Goal: Information Seeking & Learning: Learn about a topic

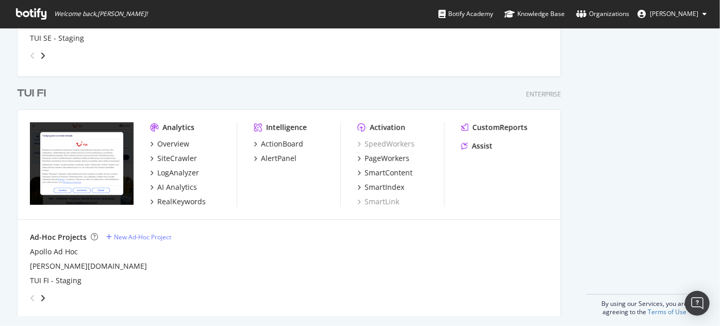
scroll to position [1813, 0]
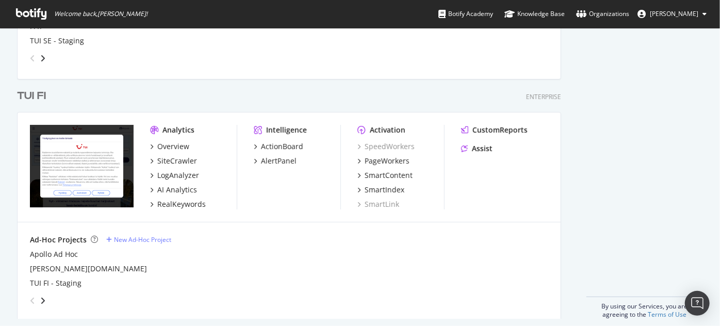
click at [42, 99] on div "TUI FI" at bounding box center [31, 96] width 29 height 15
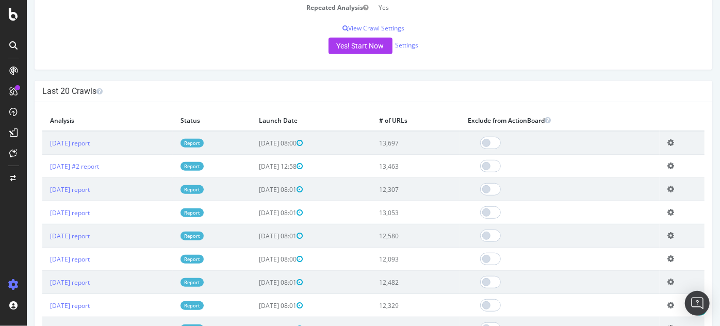
scroll to position [255, 0]
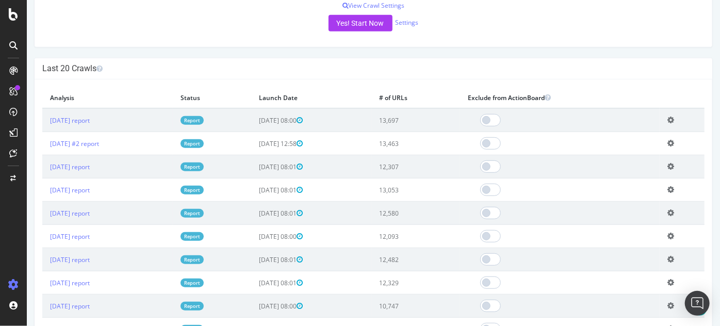
click at [203, 118] on link "Report" at bounding box center [191, 120] width 23 height 9
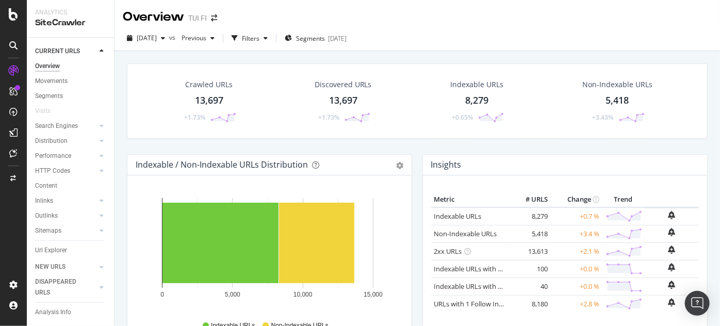
scroll to position [30, 0]
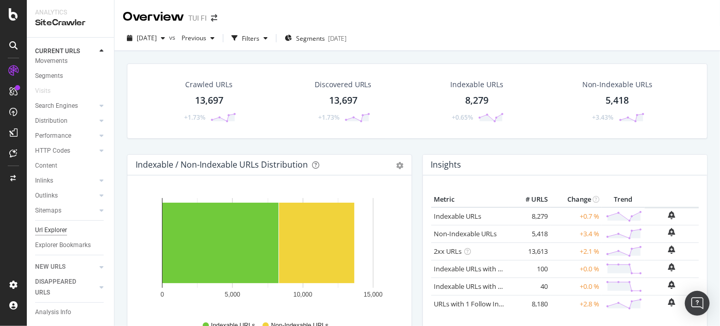
click at [65, 225] on div "Url Explorer" at bounding box center [51, 230] width 32 height 11
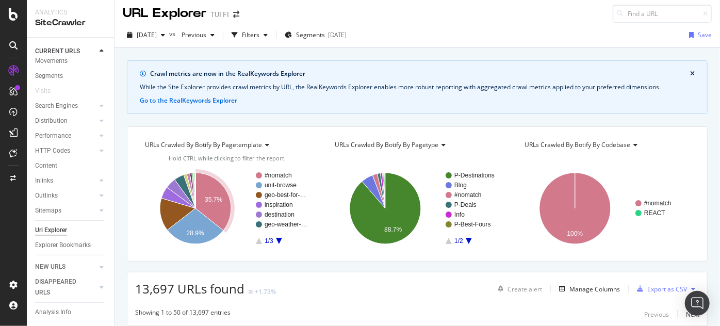
scroll to position [1, 0]
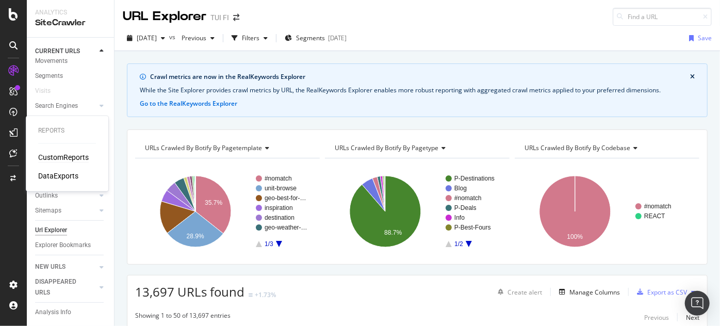
click at [51, 160] on div "CustomReports" at bounding box center [63, 157] width 51 height 10
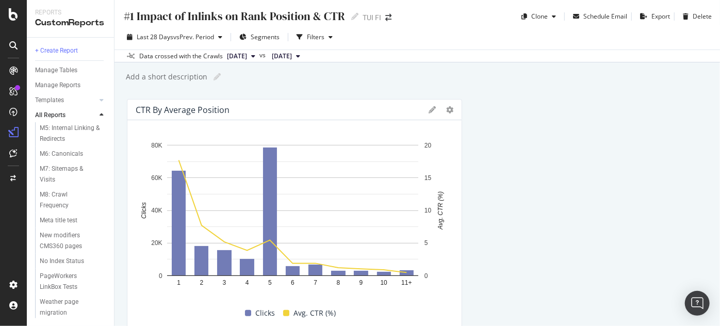
scroll to position [739, 0]
click at [59, 309] on div "Weather page migration" at bounding box center [69, 307] width 58 height 22
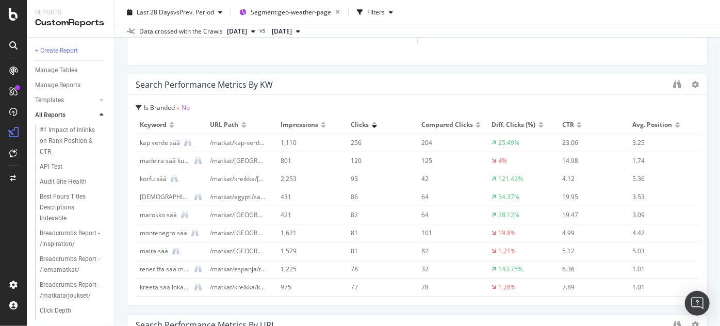
scroll to position [2423, 0]
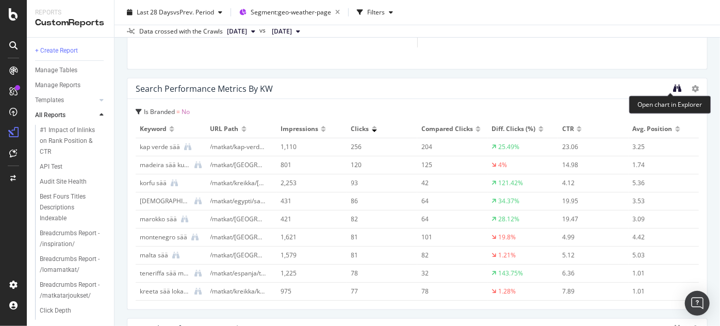
click at [673, 88] on icon "binoculars" at bounding box center [677, 88] width 8 height 8
click at [673, 91] on icon "binoculars" at bounding box center [677, 88] width 8 height 8
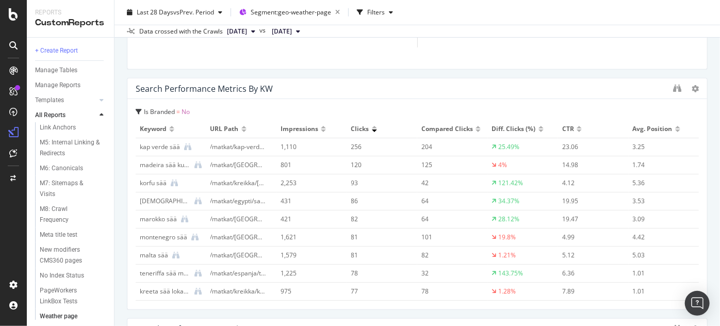
scroll to position [739, 0]
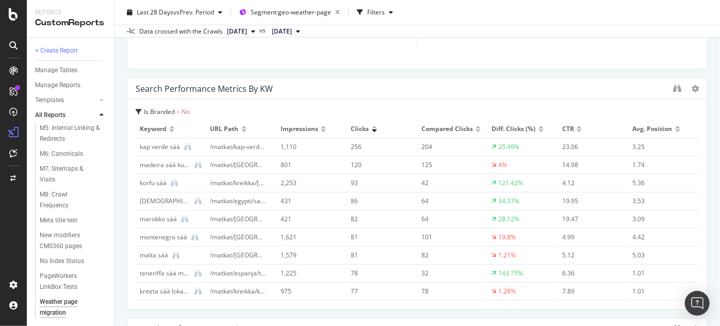
click at [51, 296] on div "Weather page migration" at bounding box center [69, 307] width 58 height 22
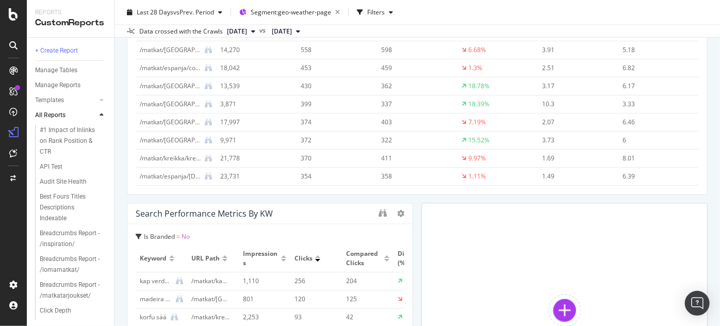
scroll to position [2936, 0]
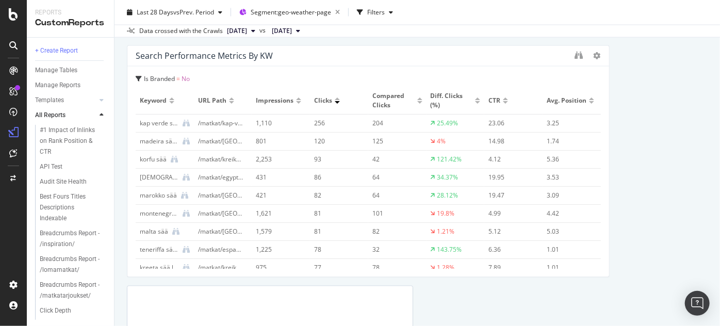
drag, startPoint x: 408, startPoint y: 212, endPoint x: 719, endPoint y: 282, distance: 318.6
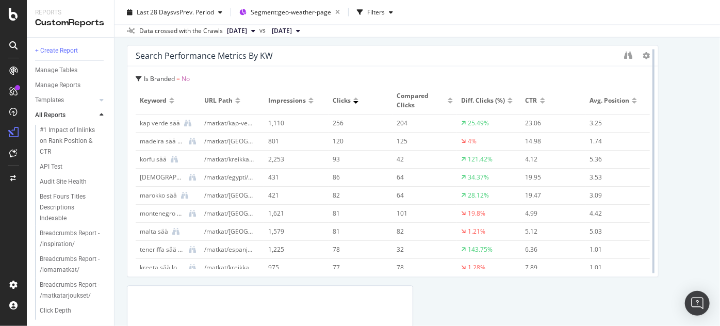
drag, startPoint x: 600, startPoint y: 203, endPoint x: 646, endPoint y: 197, distance: 46.2
click at [648, 197] on div at bounding box center [653, 161] width 10 height 232
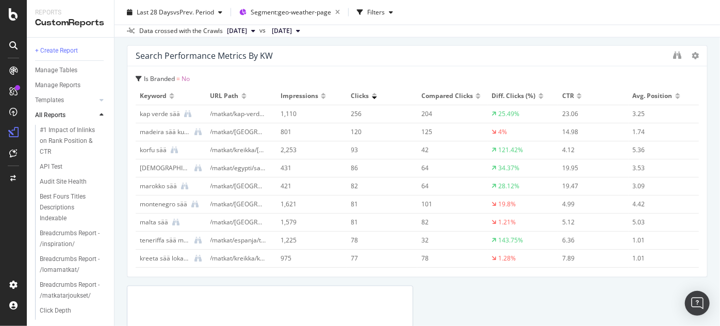
drag, startPoint x: 652, startPoint y: 214, endPoint x: 718, endPoint y: 277, distance: 91.9
click at [697, 207] on div at bounding box center [702, 161] width 10 height 232
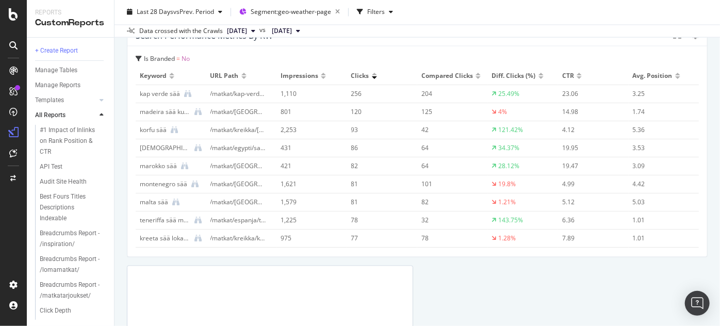
scroll to position [2888, 0]
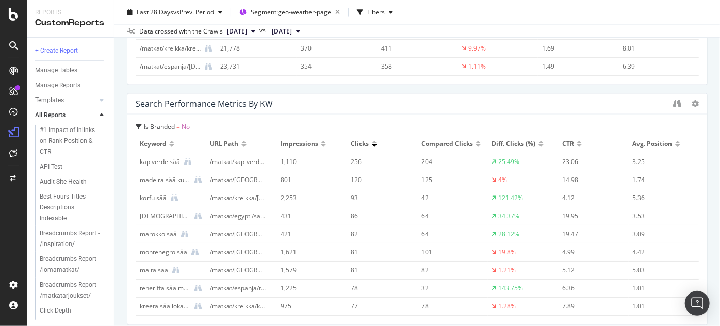
click at [664, 103] on div "Search Performance Metrics by KW" at bounding box center [416, 104] width 579 height 21
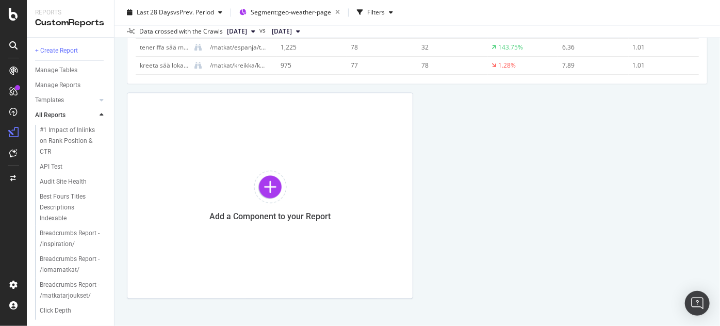
scroll to position [3125, 0]
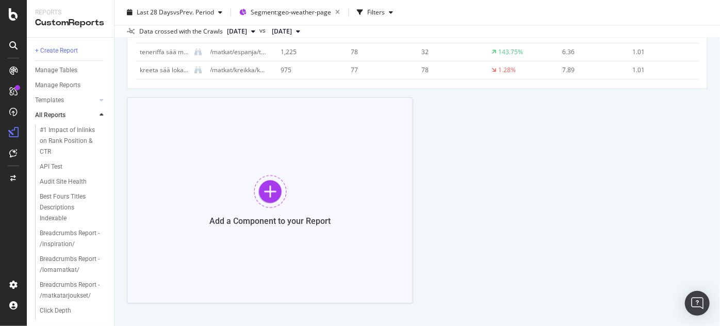
click at [271, 201] on div at bounding box center [270, 191] width 33 height 33
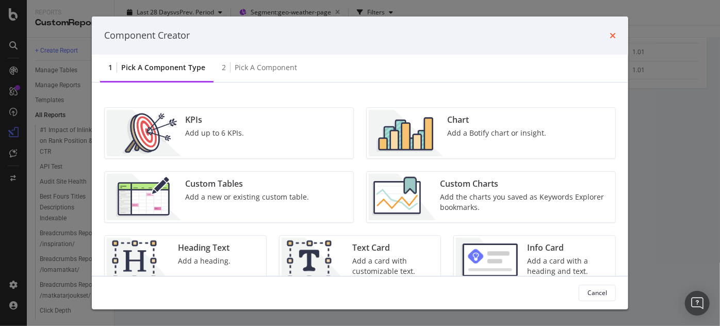
click at [609, 38] on icon "times" at bounding box center [612, 35] width 6 height 8
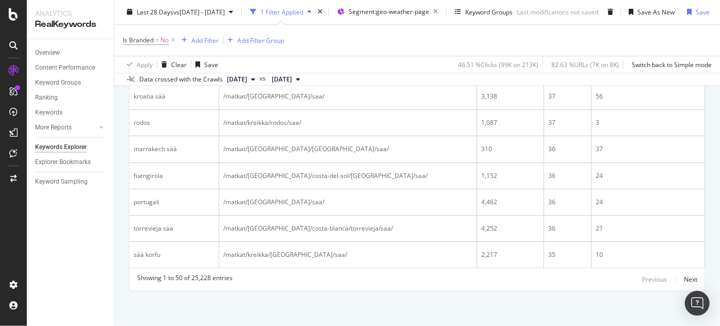
scroll to position [0, 83]
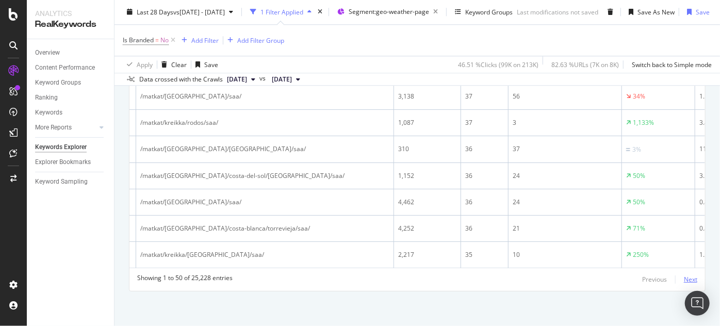
click at [684, 275] on div "Next" at bounding box center [690, 279] width 13 height 9
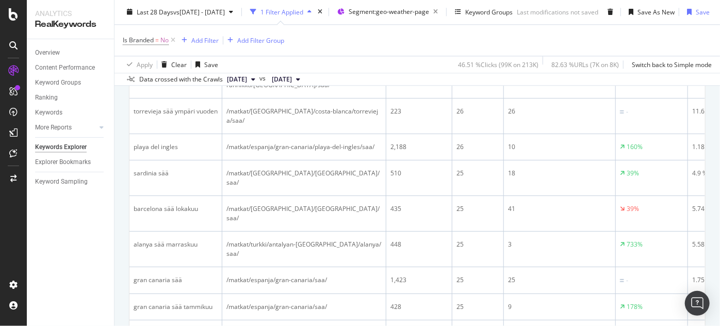
scroll to position [1415, 0]
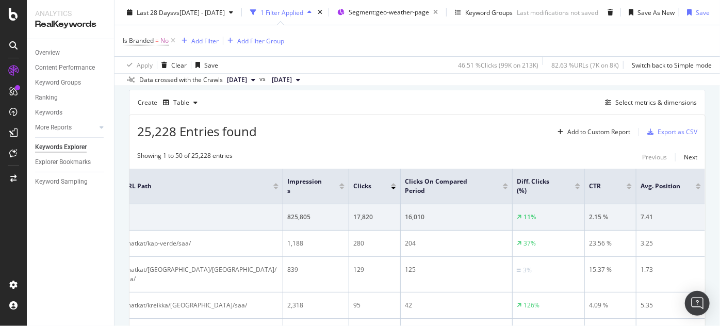
scroll to position [151, 0]
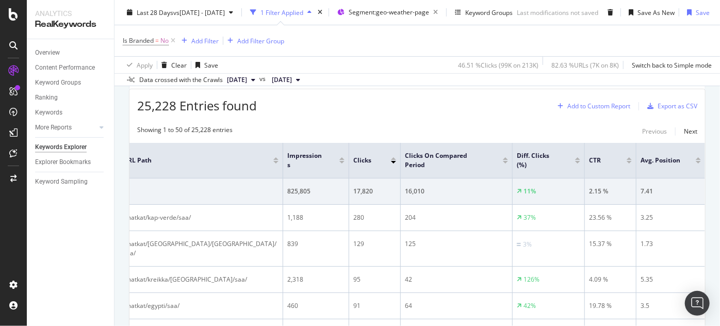
click at [602, 103] on div "Add to Custom Report" at bounding box center [598, 106] width 63 height 6
click at [487, 101] on div "25,228 Entries found Add to Custom Report Export as CSV" at bounding box center [416, 101] width 575 height 25
click at [695, 161] on div at bounding box center [697, 162] width 5 height 3
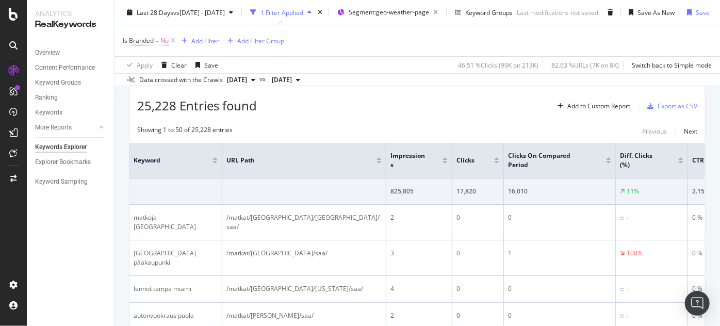
scroll to position [151, 32]
drag, startPoint x: 654, startPoint y: 144, endPoint x: 619, endPoint y: 141, distance: 35.2
click at [619, 143] on tr "Keyword URL Path Impressions Clicks Clicks On Compared Period Diff. Clicks (%) …" at bounding box center [468, 161] width 678 height 36
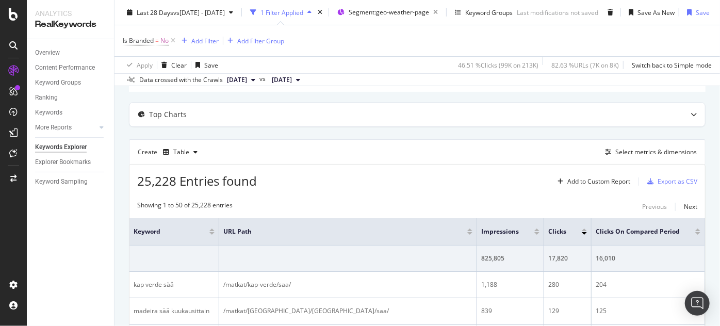
scroll to position [77, 0]
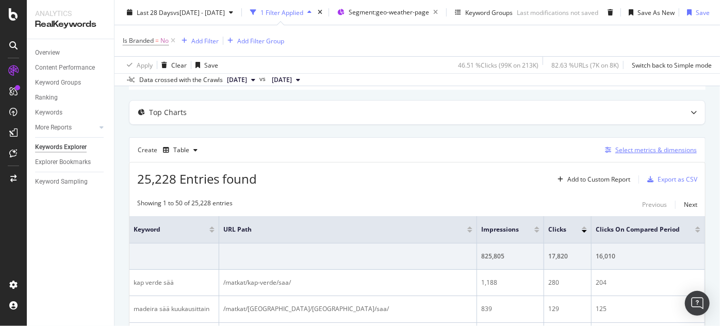
click at [631, 148] on div "Select metrics & dimensions" at bounding box center [655, 149] width 81 height 9
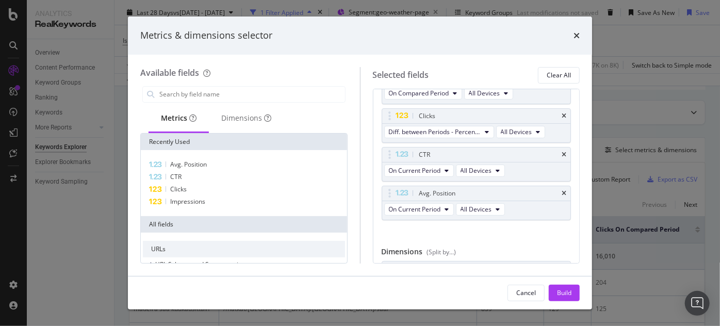
scroll to position [138, 0]
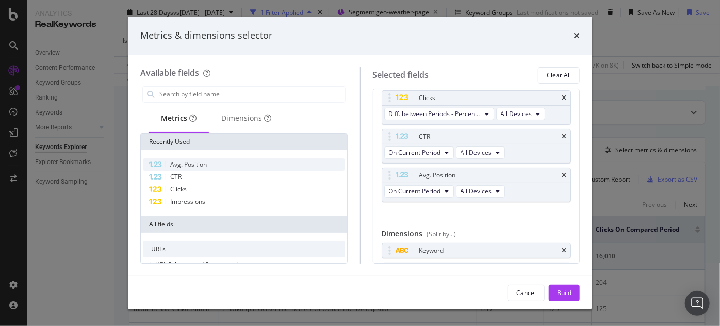
click at [223, 163] on div "Avg. Position" at bounding box center [244, 164] width 202 height 12
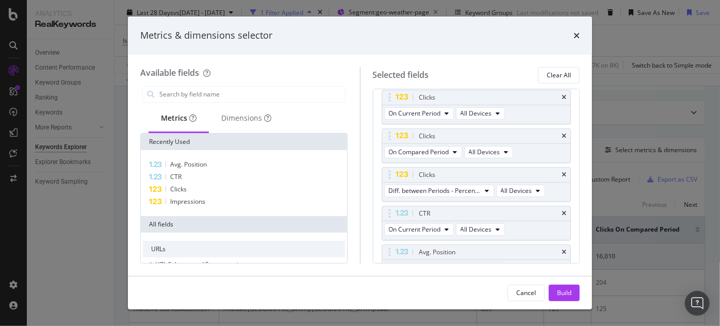
scroll to position [54, 0]
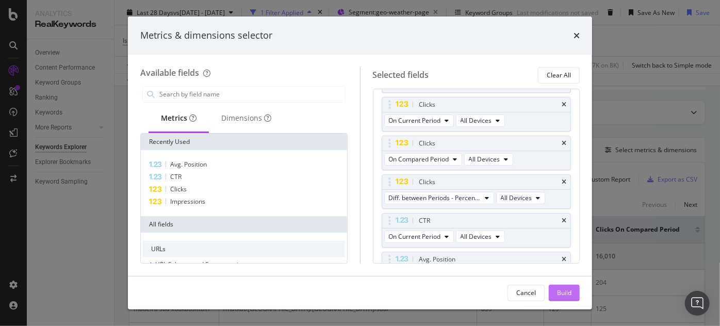
click at [572, 290] on button "Build" at bounding box center [563, 293] width 31 height 16
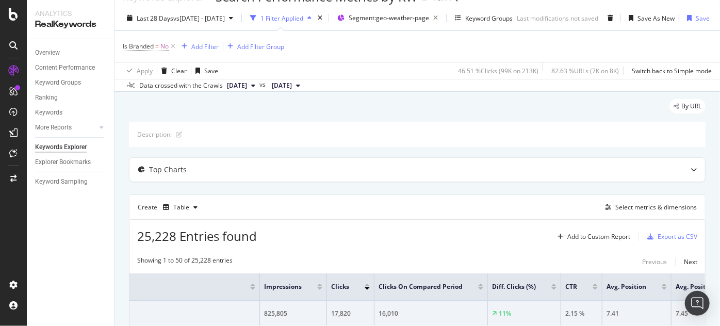
scroll to position [35, 32]
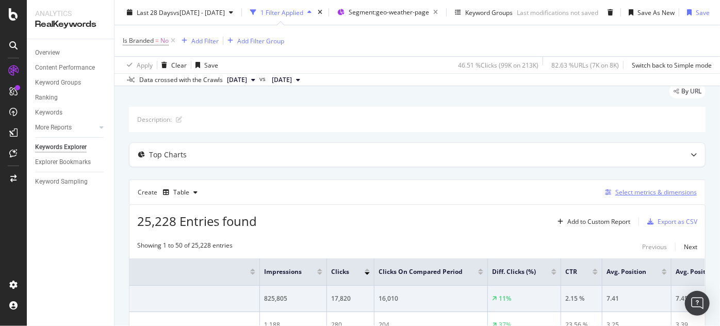
click at [615, 194] on div "Select metrics & dimensions" at bounding box center [655, 192] width 81 height 9
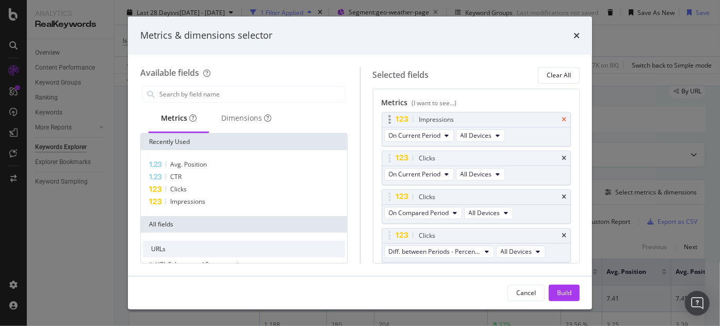
click at [561, 117] on icon "times" at bounding box center [563, 120] width 5 height 6
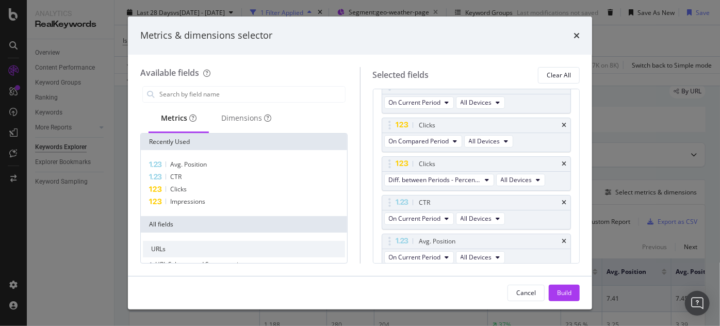
scroll to position [49, 0]
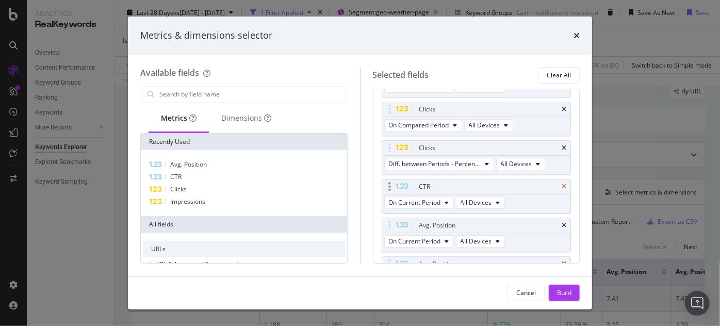
click at [561, 185] on icon "times" at bounding box center [563, 187] width 5 height 6
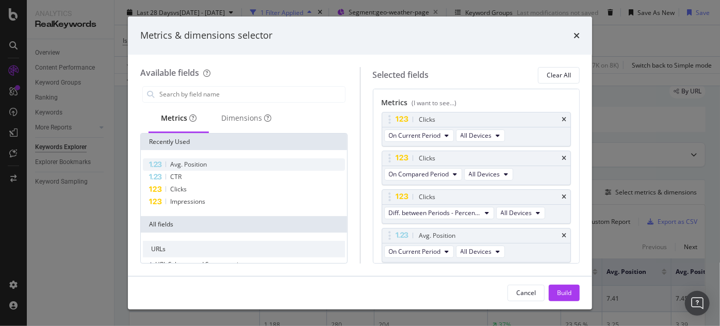
click at [216, 158] on div "Avg. Position" at bounding box center [244, 164] width 202 height 12
click at [562, 294] on div "Build" at bounding box center [564, 292] width 14 height 9
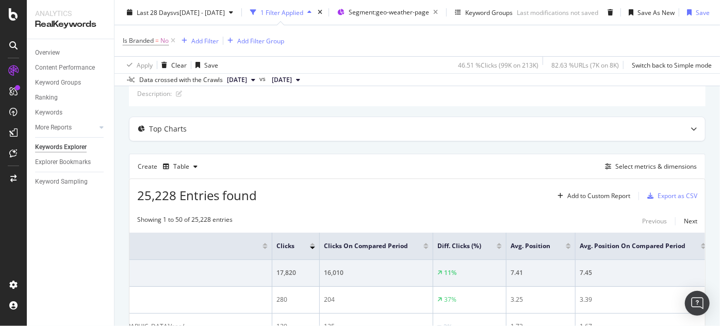
scroll to position [63, 0]
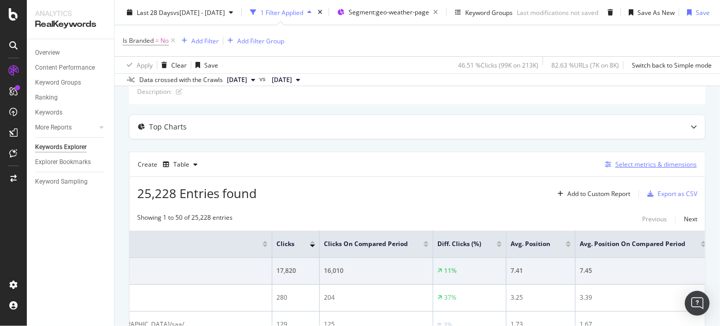
click at [631, 163] on div "Select metrics & dimensions" at bounding box center [655, 164] width 81 height 9
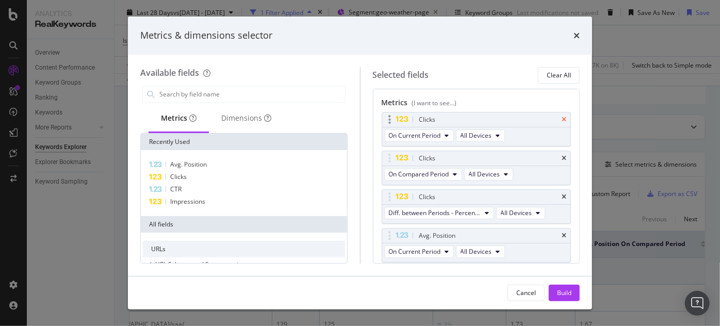
click at [561, 119] on icon "times" at bounding box center [563, 120] width 5 height 6
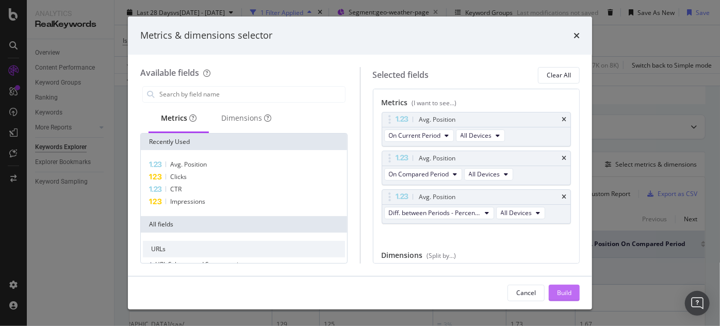
click at [568, 288] on div "Build" at bounding box center [564, 292] width 14 height 15
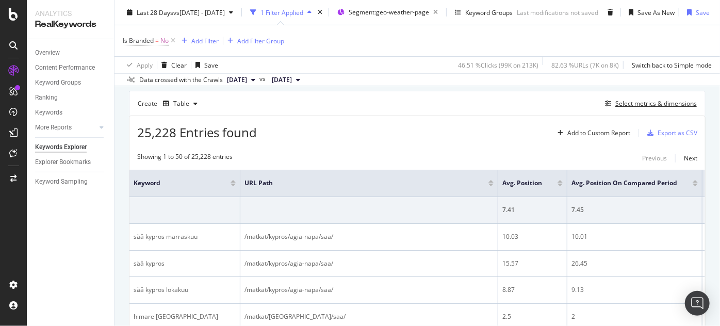
scroll to position [128, 0]
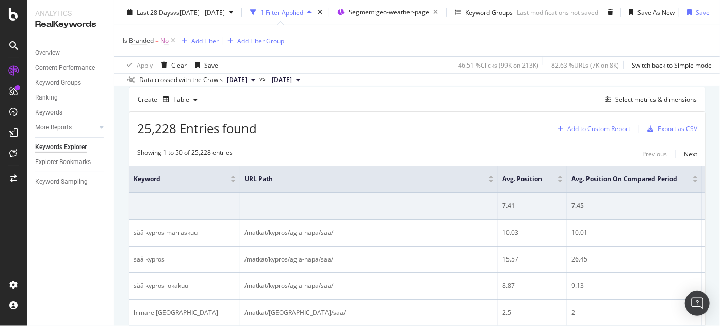
click at [575, 129] on div "Add to Custom Report" at bounding box center [598, 129] width 63 height 6
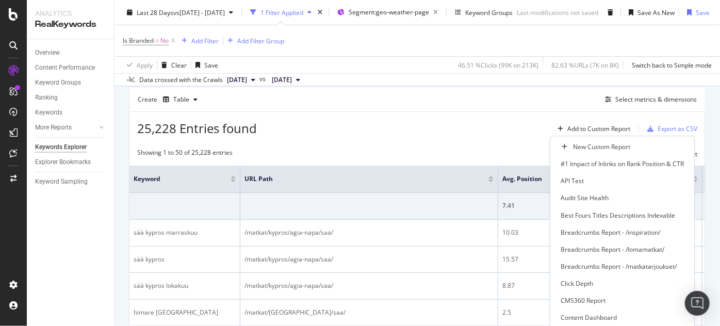
scroll to position [538, 0]
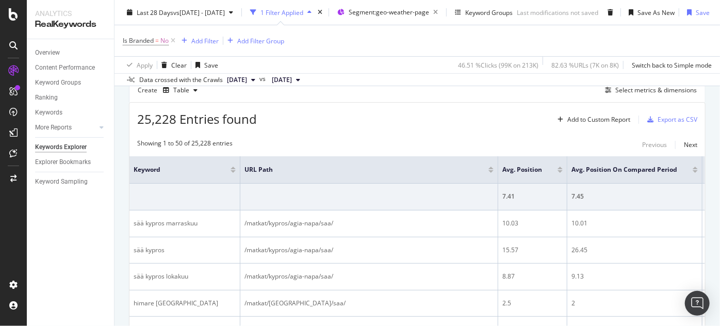
scroll to position [133, 0]
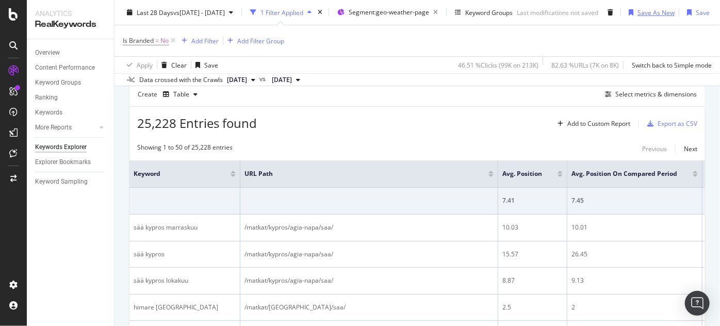
click at [672, 14] on div "Save As New" at bounding box center [655, 12] width 37 height 9
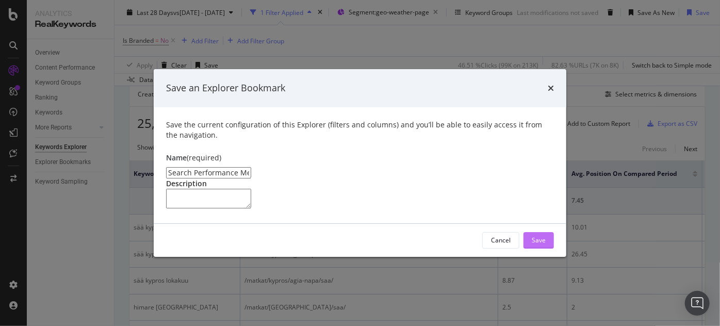
type input "Search Performance Metrics by KW - Avg position comparison"
click at [546, 248] on button "Save" at bounding box center [538, 240] width 30 height 16
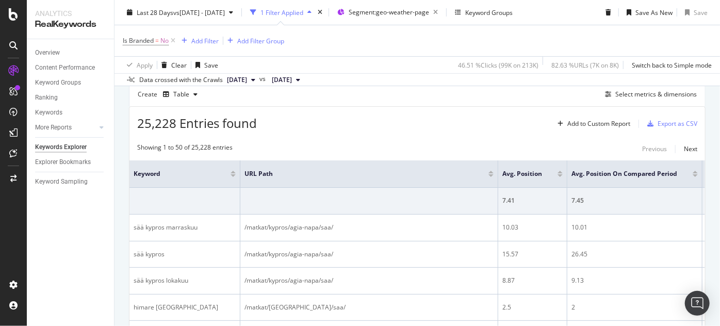
click at [234, 325] on link "here" at bounding box center [226, 331] width 16 height 10
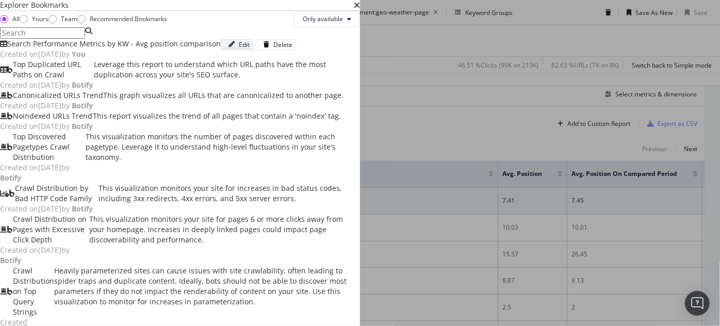
click at [235, 47] on icon "modal" at bounding box center [231, 44] width 6 height 6
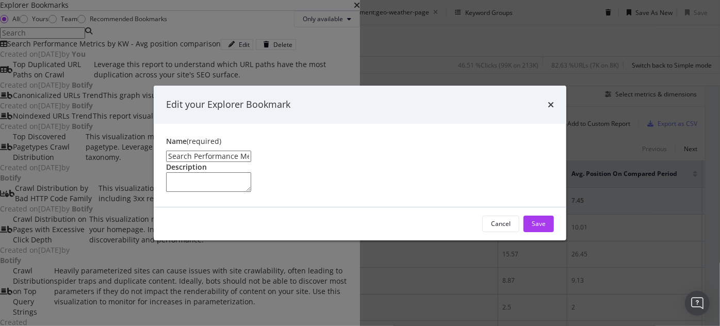
click at [554, 86] on div "Edit your Explorer Bookmark" at bounding box center [360, 105] width 412 height 38
click at [552, 101] on icon "times" at bounding box center [550, 105] width 6 height 8
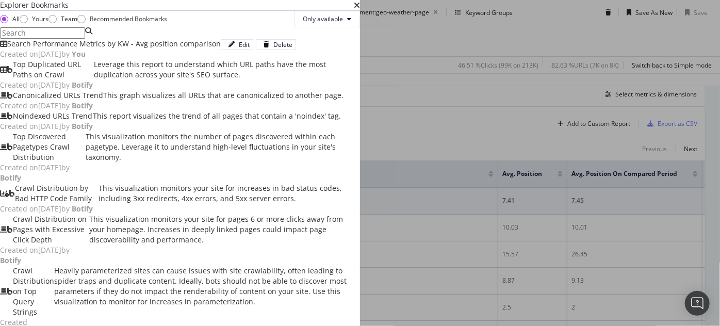
click at [182, 49] on div "Search Performance Metrics by KW - Avg position comparison" at bounding box center [113, 44] width 213 height 10
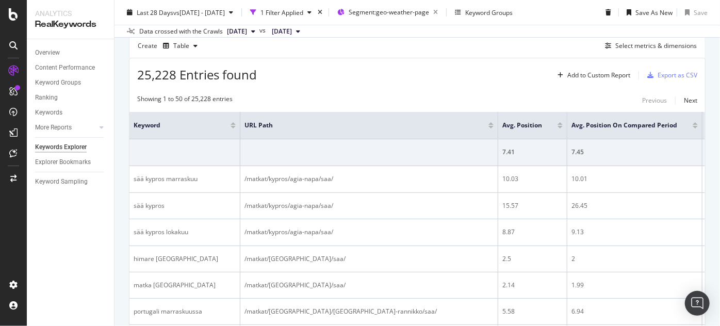
scroll to position [85, 0]
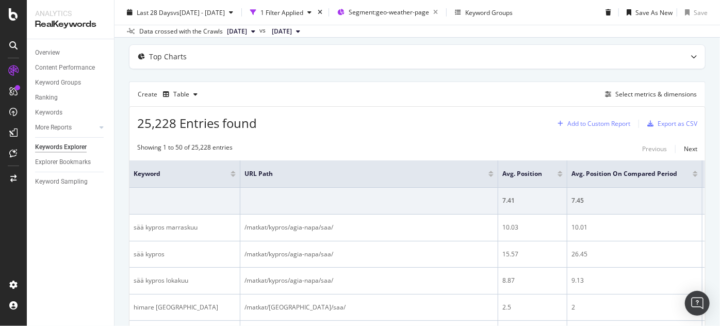
click at [591, 122] on div "Add to Custom Report" at bounding box center [598, 124] width 63 height 6
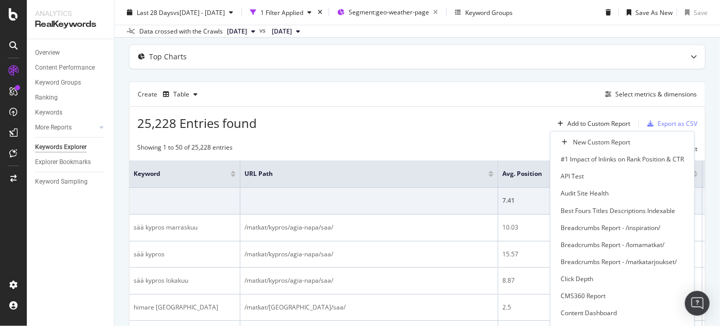
scroll to position [538, 0]
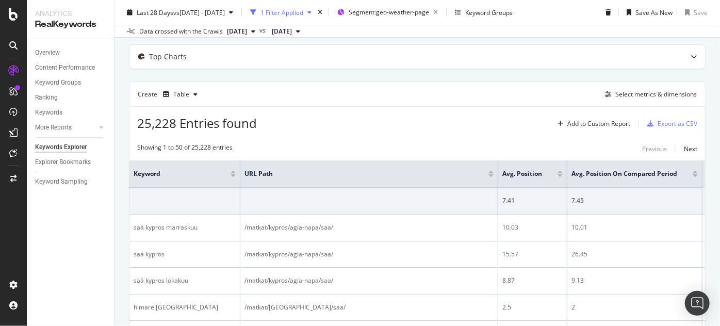
click at [303, 9] on div "1 Filter Applied" at bounding box center [281, 12] width 43 height 9
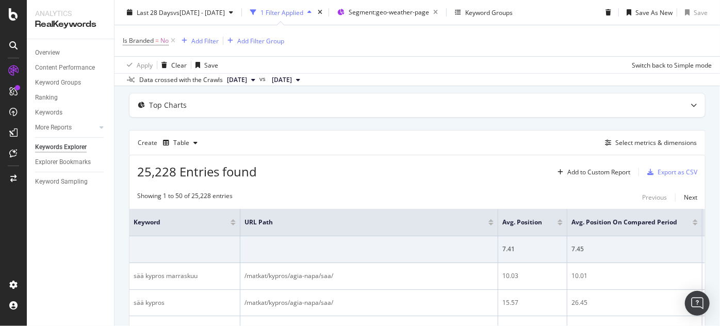
scroll to position [133, 0]
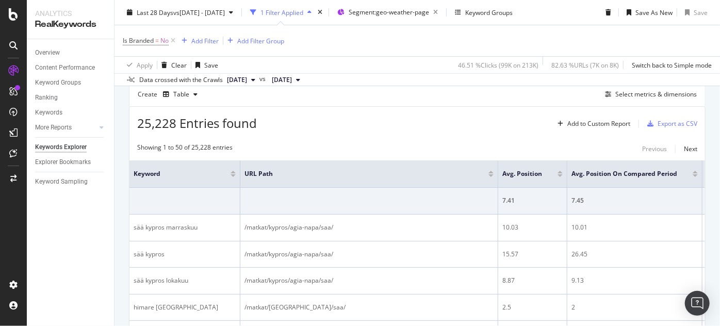
click at [630, 91] on div "Select metrics & dimensions" at bounding box center [655, 94] width 81 height 9
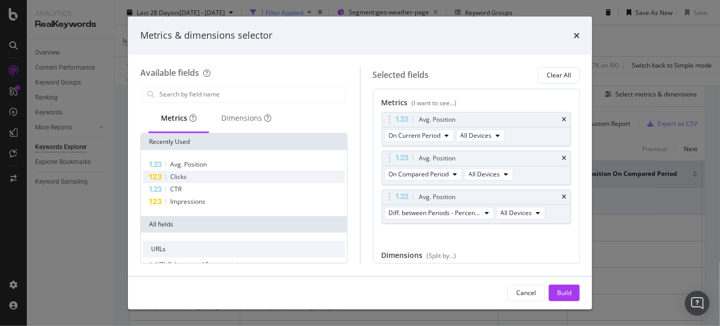
click at [196, 180] on div "Clicks" at bounding box center [244, 177] width 202 height 12
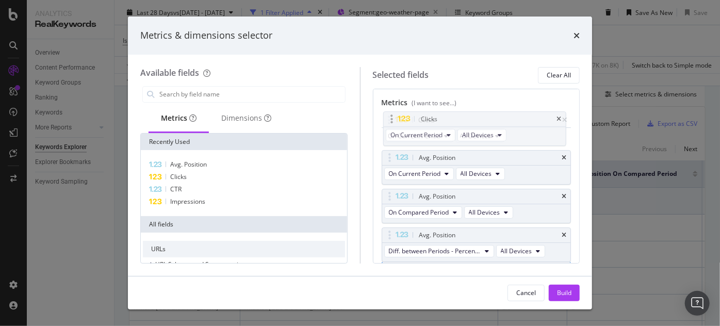
drag, startPoint x: 485, startPoint y: 232, endPoint x: 487, endPoint y: 117, distance: 115.5
click at [487, 117] on body "Analytics RealKeywords Overview Content Performance Keyword Groups Ranking Keyw…" at bounding box center [360, 163] width 720 height 326
click at [557, 287] on div "Build" at bounding box center [564, 292] width 14 height 15
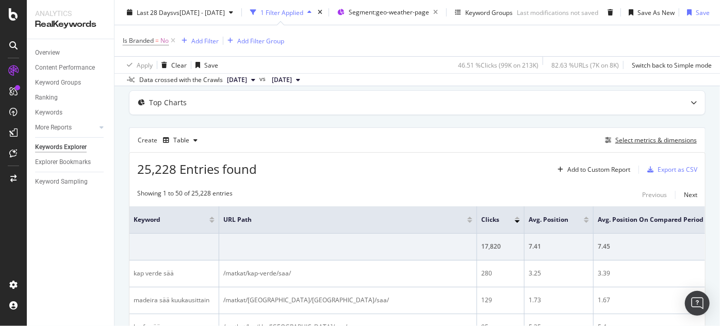
scroll to position [87, 32]
click at [615, 139] on div "Select metrics & dimensions" at bounding box center [655, 140] width 81 height 9
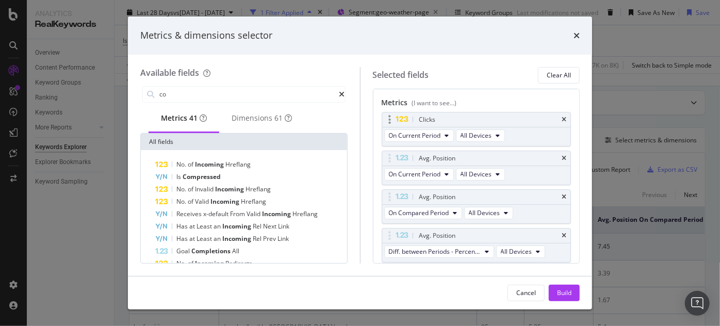
type input "c"
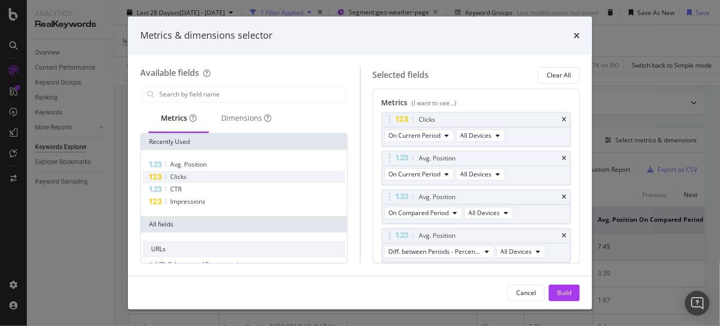
click at [230, 173] on div "Clicks" at bounding box center [244, 177] width 202 height 12
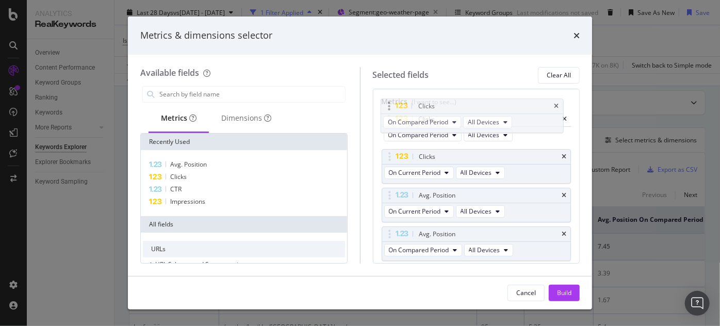
scroll to position [0, 0]
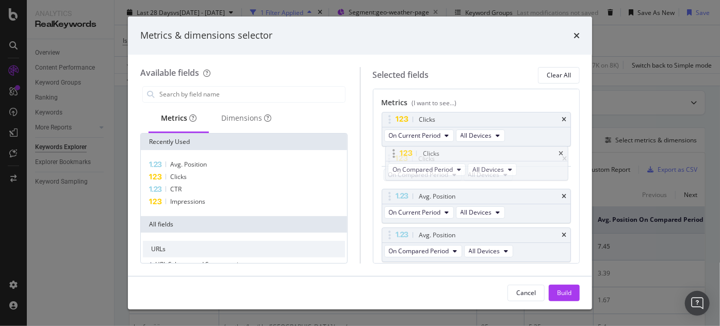
drag, startPoint x: 484, startPoint y: 232, endPoint x: 488, endPoint y: 149, distance: 83.1
click at [488, 149] on body "Analytics RealKeywords Overview Content Performance Keyword Groups Ranking Keyw…" at bounding box center [360, 163] width 720 height 326
click at [578, 291] on button "Build" at bounding box center [563, 293] width 31 height 16
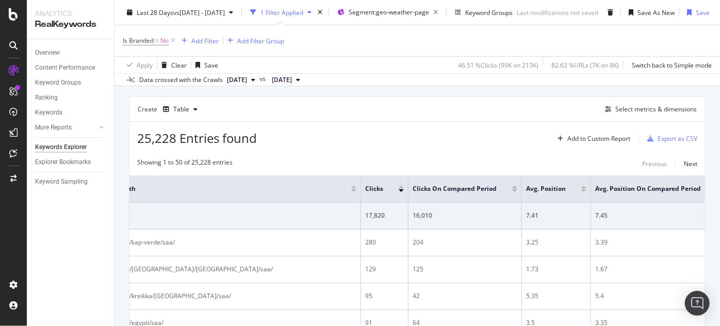
scroll to position [123, 32]
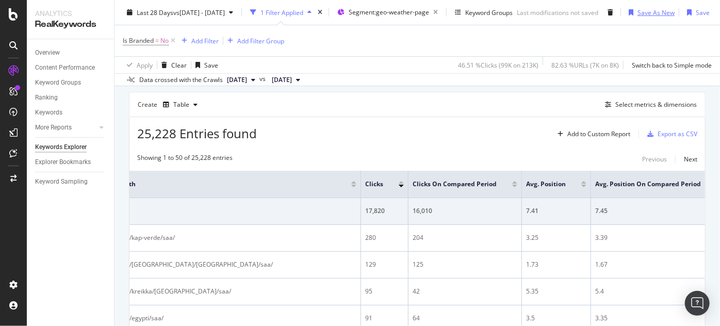
click at [665, 14] on div "Save As New" at bounding box center [655, 12] width 37 height 9
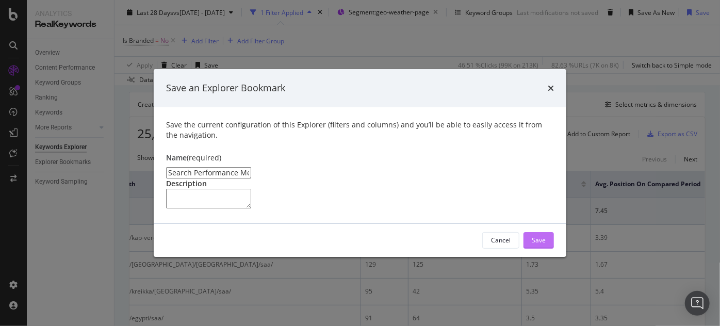
type input "Search Performance Metrics by KW - Avg position comparison"
click at [545, 248] on div "Save" at bounding box center [538, 239] width 14 height 15
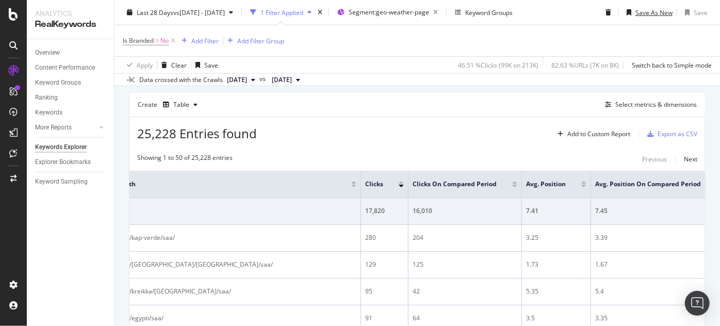
scroll to position [123, 0]
click at [234, 325] on link "here" at bounding box center [226, 331] width 16 height 10
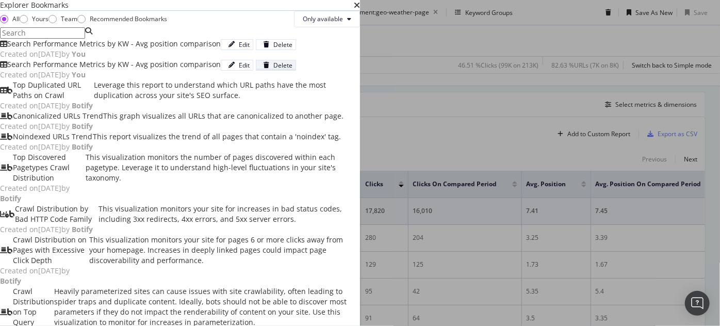
click at [292, 70] on div "Delete" at bounding box center [282, 65] width 19 height 9
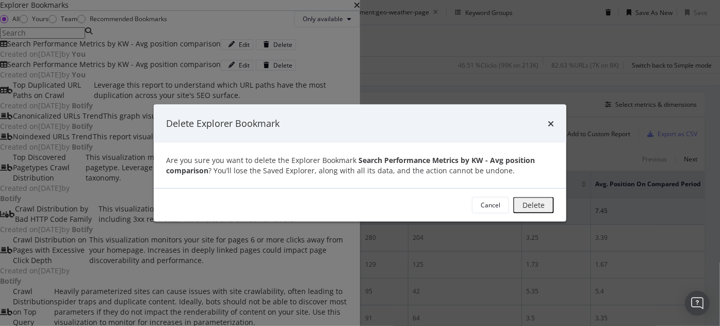
click at [551, 206] on button "Delete" at bounding box center [533, 204] width 41 height 16
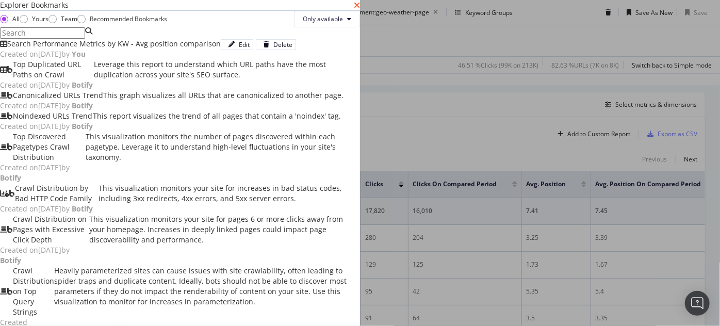
click at [360, 9] on icon "times" at bounding box center [357, 5] width 6 height 8
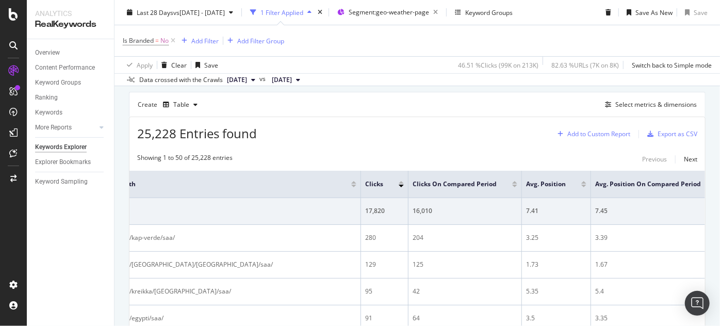
click at [619, 131] on div "Add to Custom Report" at bounding box center [598, 134] width 63 height 6
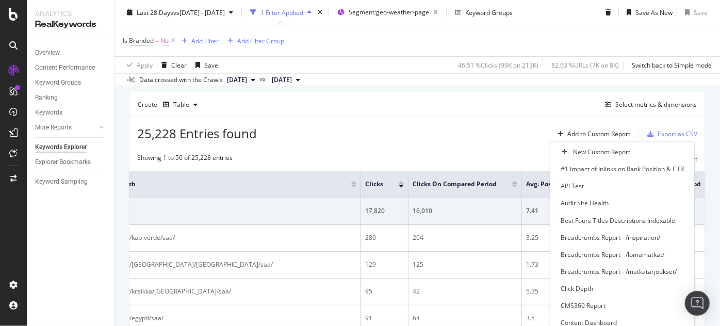
scroll to position [538, 0]
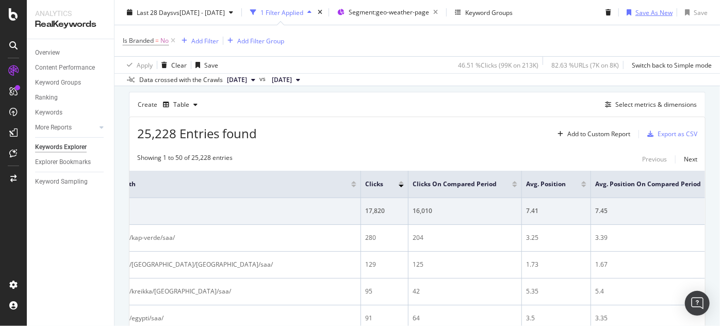
click at [648, 14] on div "Save As New" at bounding box center [653, 12] width 37 height 9
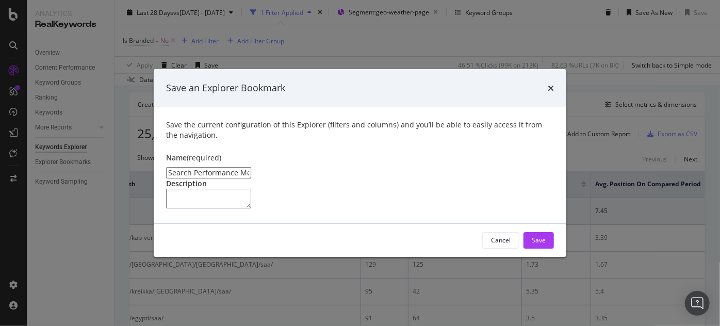
click at [251, 167] on input "Search Performance Metrics by KW - Clicks and Avg position comparison Clone" at bounding box center [208, 172] width 85 height 11
type input "Search Performance Metrics by KW - Clicks and Avg position comparison"
click at [548, 248] on button "Save" at bounding box center [538, 240] width 30 height 16
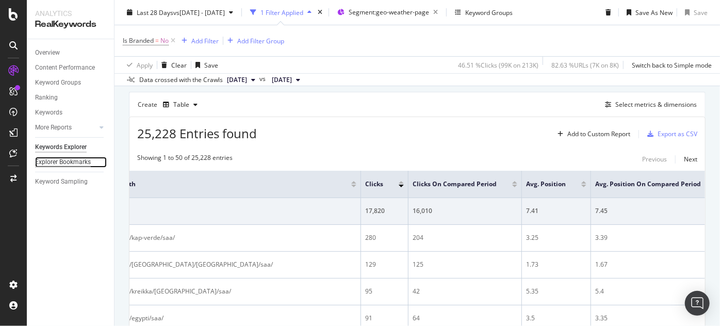
click at [68, 164] on div "Explorer Bookmarks" at bounding box center [63, 162] width 56 height 11
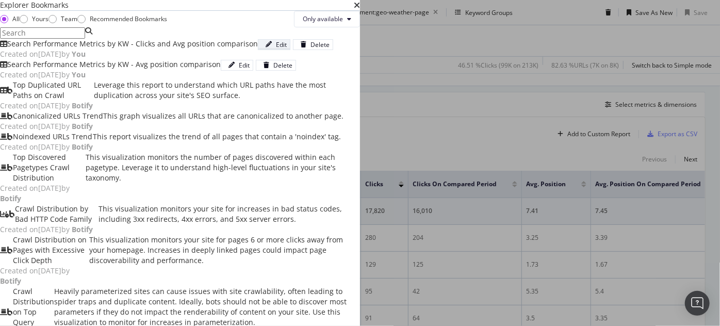
click at [276, 47] on div "modal" at bounding box center [268, 44] width 14 height 6
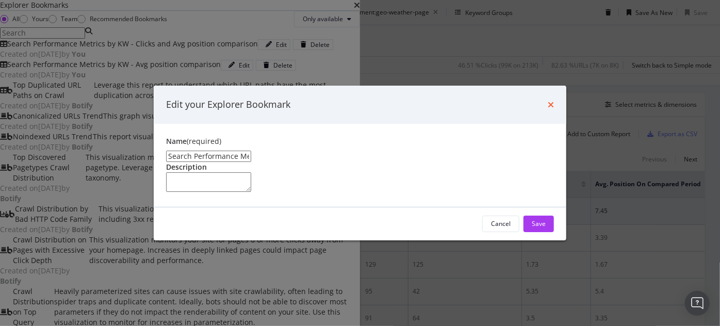
click at [547, 101] on icon "times" at bounding box center [550, 105] width 6 height 8
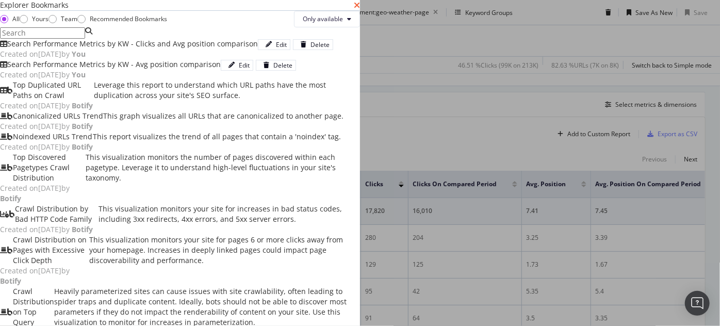
click at [360, 9] on icon "times" at bounding box center [357, 5] width 6 height 8
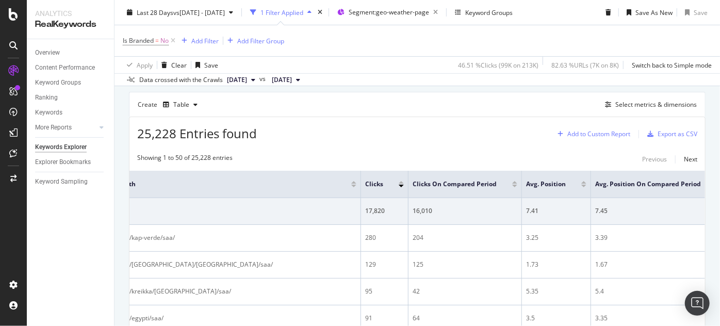
click at [619, 131] on div "Add to Custom Report" at bounding box center [598, 134] width 63 height 6
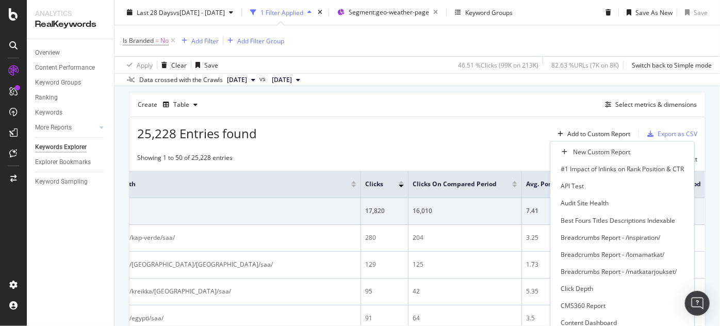
scroll to position [538, 0]
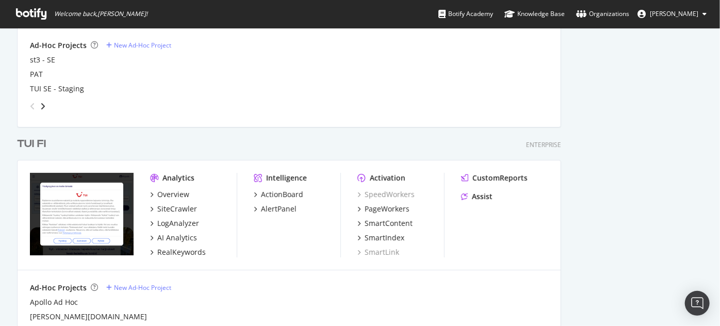
scroll to position [1823, 0]
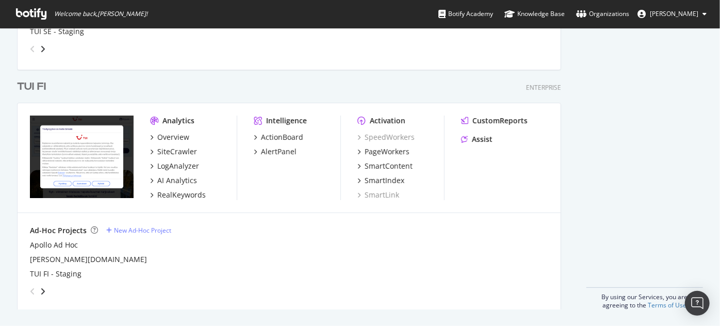
click at [31, 88] on div "TUI FI" at bounding box center [31, 86] width 29 height 15
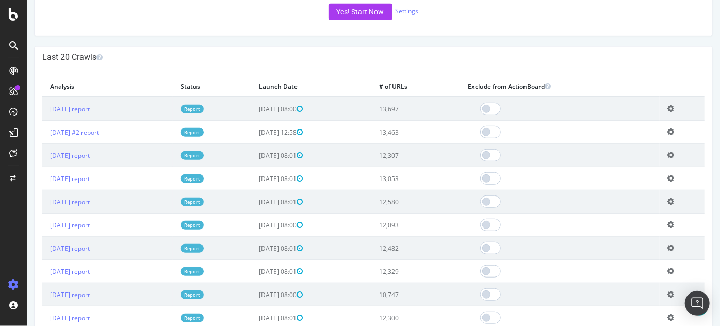
scroll to position [270, 0]
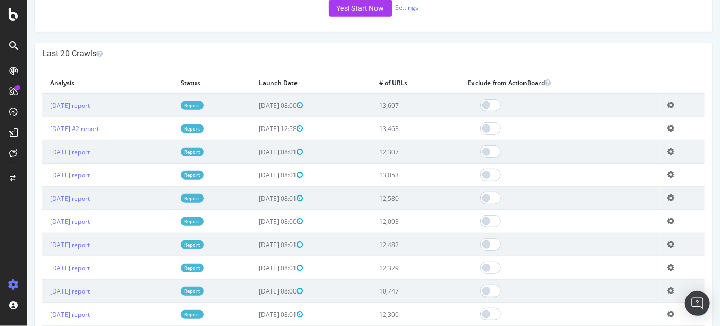
click at [203, 105] on link "Report" at bounding box center [191, 105] width 23 height 9
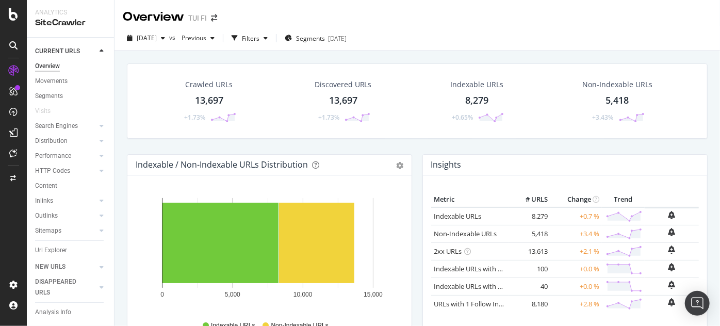
scroll to position [30, 0]
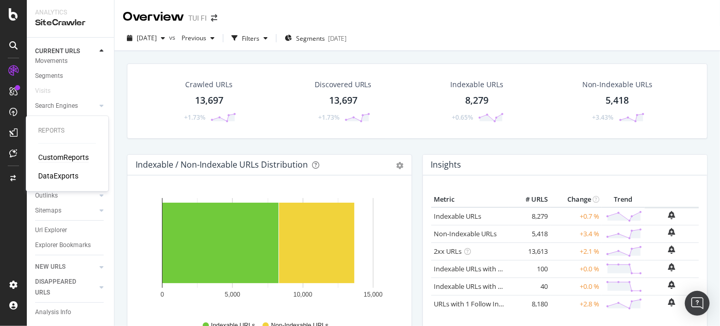
click at [46, 156] on div "CustomReports" at bounding box center [63, 157] width 51 height 10
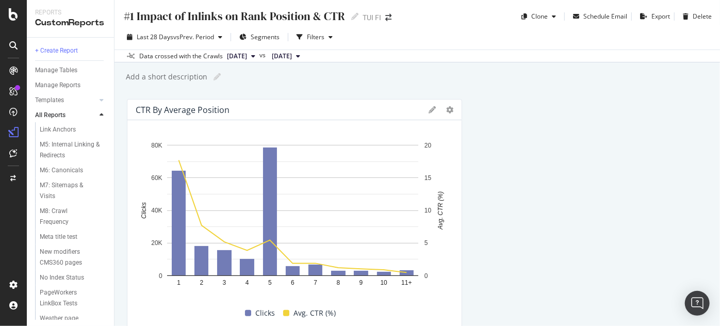
scroll to position [739, 0]
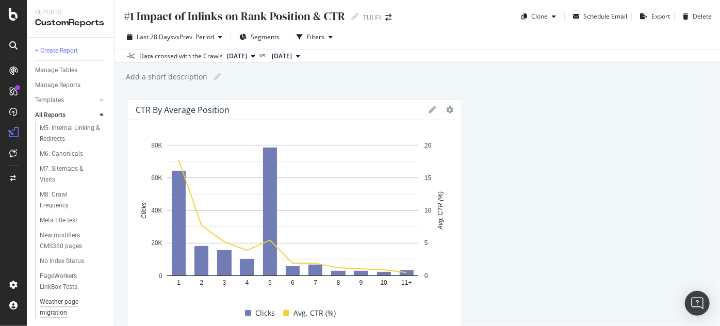
click at [55, 303] on div "Weather page migration" at bounding box center [69, 307] width 58 height 22
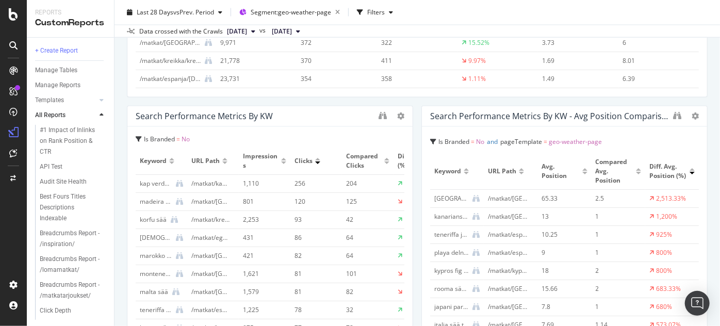
scroll to position [2871, 0]
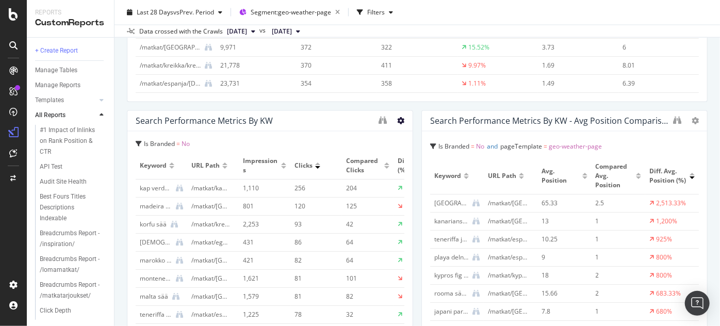
click at [397, 122] on icon at bounding box center [400, 121] width 7 height 7
click at [423, 141] on div "Delete" at bounding box center [420, 136] width 52 height 15
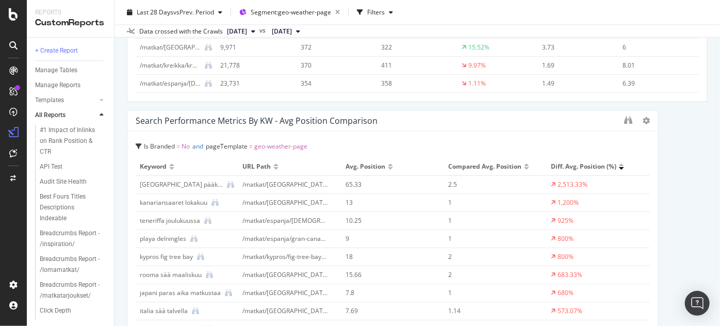
drag, startPoint x: 408, startPoint y: 146, endPoint x: 704, endPoint y: 160, distance: 295.7
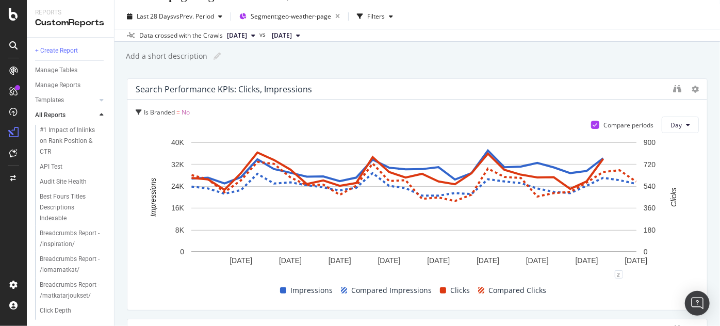
scroll to position [0, 0]
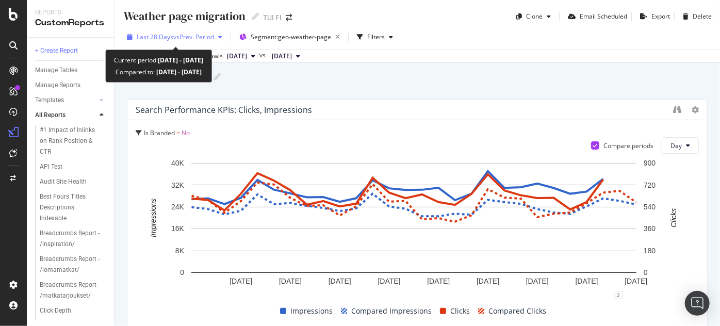
click at [222, 37] on icon "button" at bounding box center [220, 37] width 4 height 6
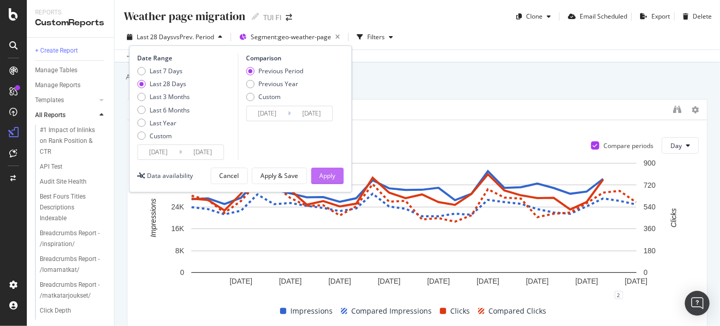
click at [330, 182] on div "Apply" at bounding box center [327, 175] width 16 height 15
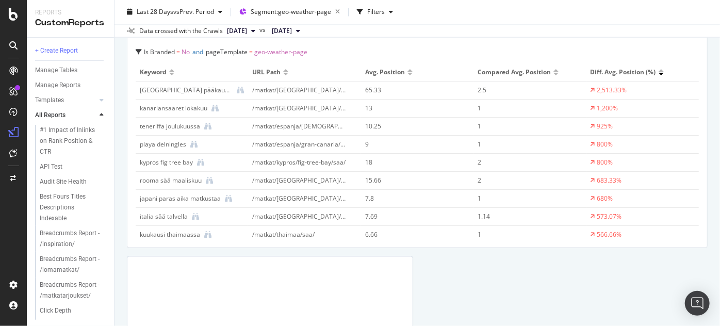
scroll to position [2979, 0]
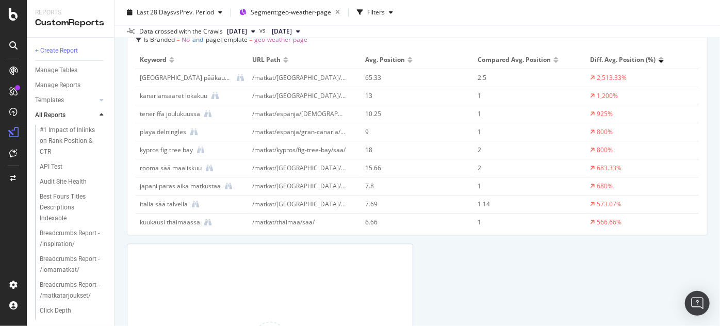
click at [590, 147] on icon at bounding box center [592, 150] width 5 height 6
click at [590, 146] on div "800%" at bounding box center [642, 149] width 104 height 9
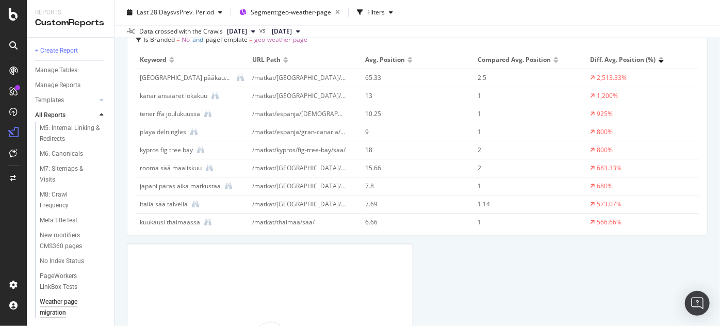
scroll to position [739, 0]
click at [60, 304] on div "Weather page migration" at bounding box center [69, 307] width 58 height 22
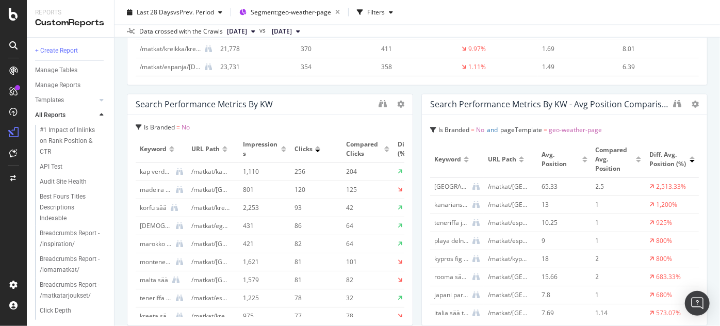
scroll to position [2908, 0]
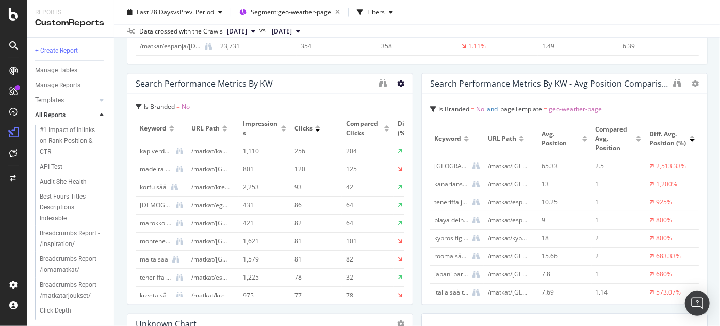
click at [397, 82] on icon at bounding box center [400, 83] width 7 height 7
click at [422, 95] on span "Delete" at bounding box center [428, 98] width 19 height 9
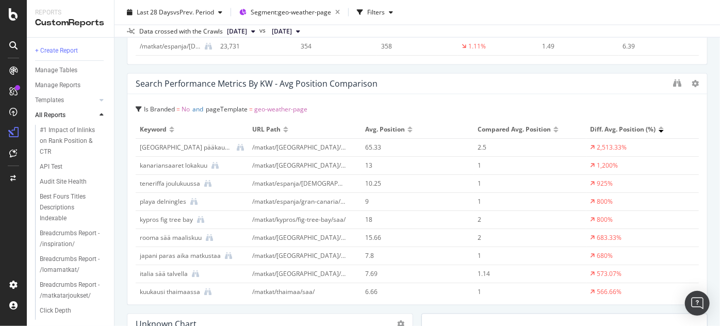
drag, startPoint x: 407, startPoint y: 123, endPoint x: 686, endPoint y: 121, distance: 278.9
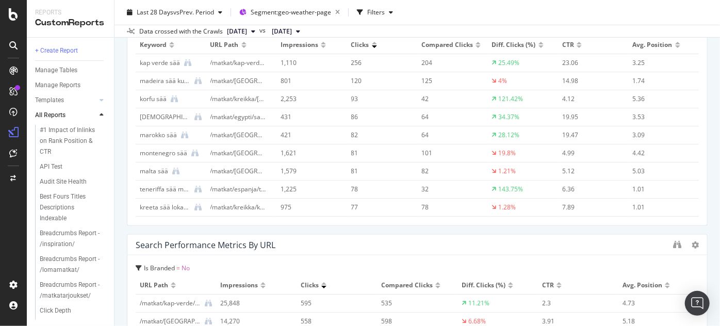
scroll to position [2836, 0]
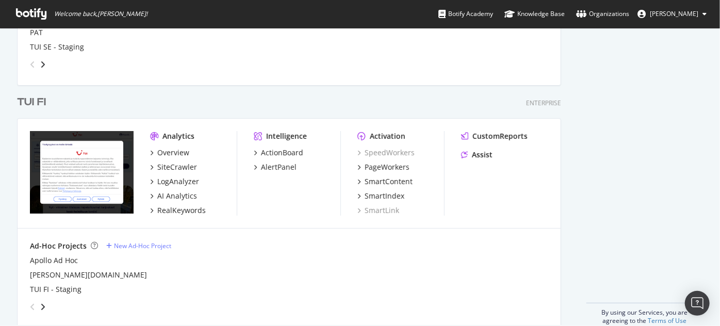
scroll to position [1823, 0]
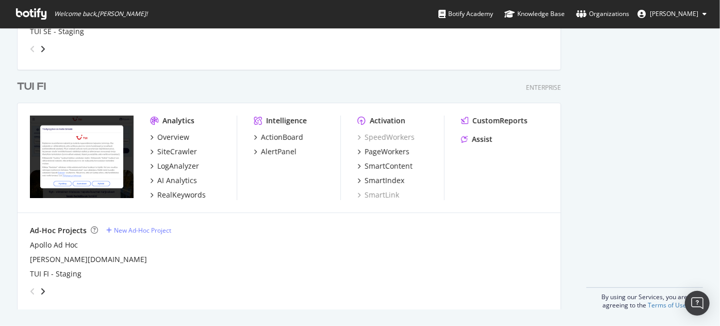
click at [39, 84] on div "TUI FI" at bounding box center [31, 86] width 29 height 15
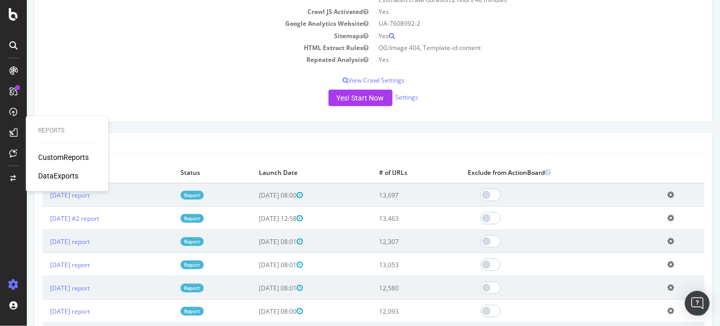
scroll to position [179, 0]
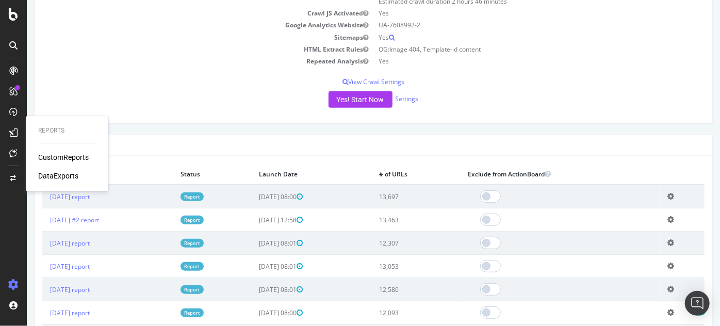
click at [203, 193] on link "Report" at bounding box center [191, 196] width 23 height 9
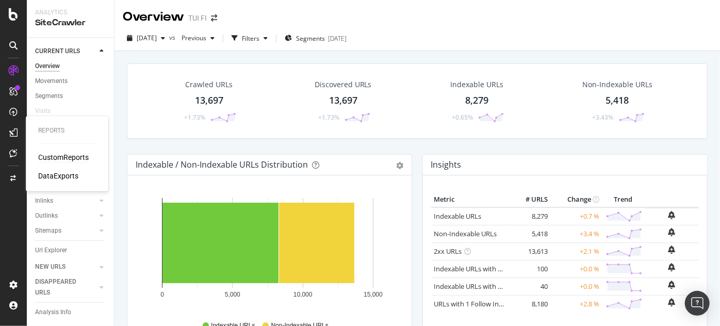
click at [51, 156] on div "CustomReports" at bounding box center [63, 157] width 51 height 10
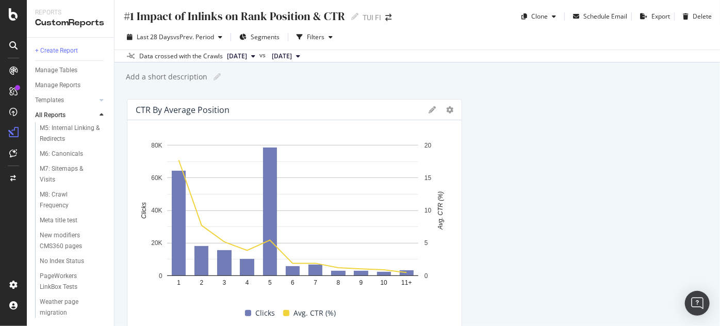
scroll to position [739, 0]
click at [75, 313] on div "Weather page migration" at bounding box center [69, 307] width 58 height 22
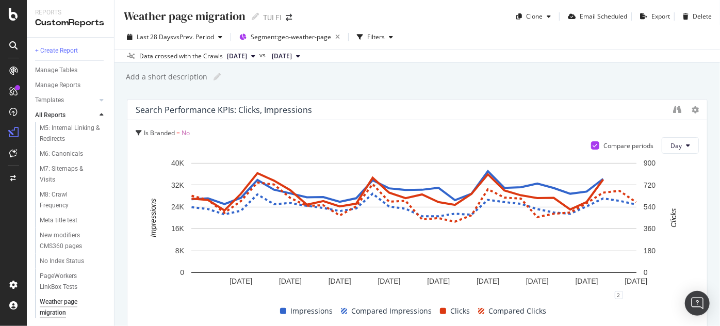
scroll to position [739, 0]
click at [64, 308] on div "Weather page migration" at bounding box center [69, 307] width 58 height 22
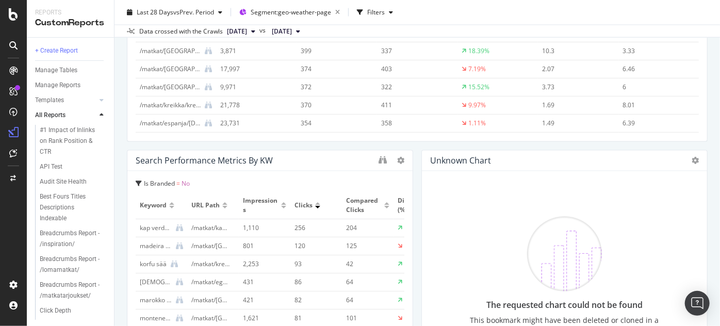
scroll to position [2836, 0]
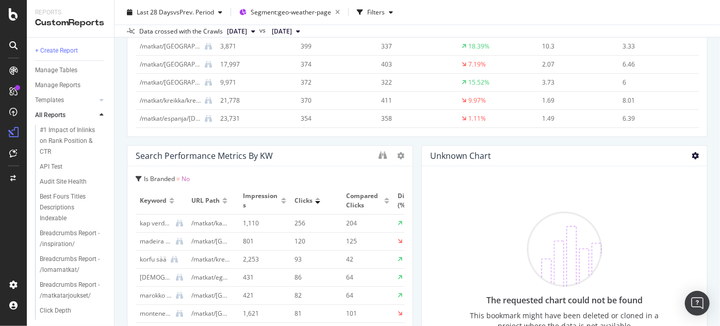
click at [691, 155] on icon at bounding box center [694, 156] width 7 height 7
click at [668, 157] on span "Delete" at bounding box center [666, 155] width 19 height 9
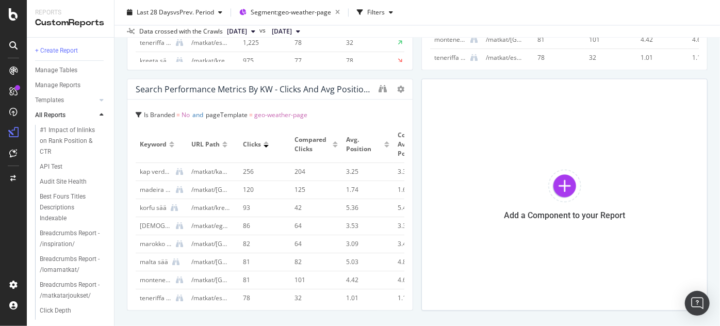
scroll to position [3176, 0]
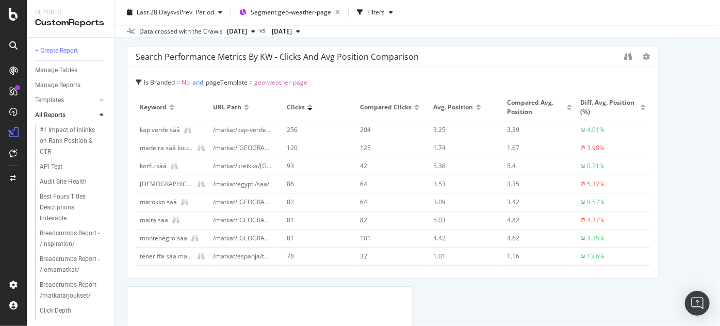
drag, startPoint x: 408, startPoint y: 211, endPoint x: 662, endPoint y: 209, distance: 254.7
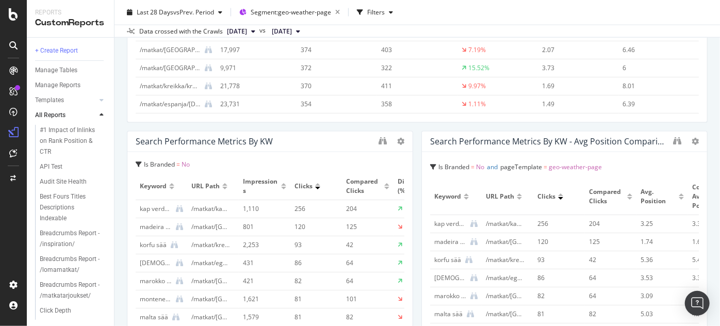
scroll to position [2833, 0]
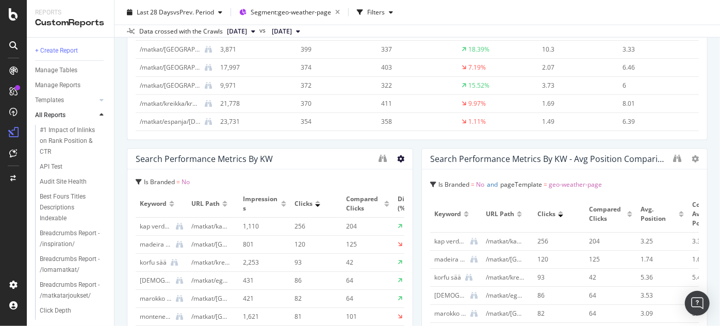
click at [397, 158] on icon at bounding box center [400, 159] width 7 height 7
click at [418, 176] on div "Delete" at bounding box center [420, 175] width 52 height 15
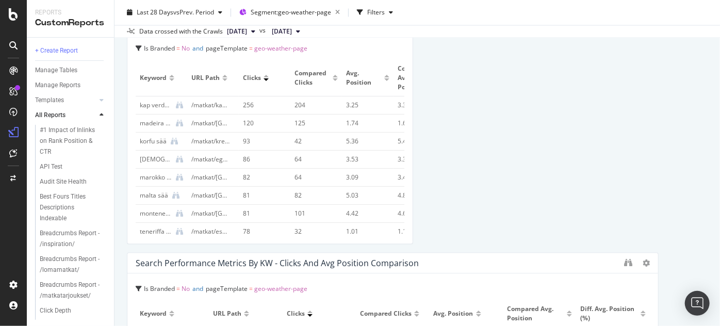
scroll to position [2902, 0]
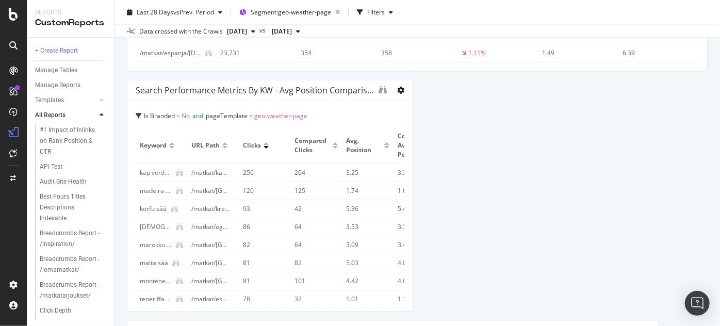
click at [397, 92] on icon at bounding box center [400, 90] width 7 height 7
click at [419, 105] on span "Delete" at bounding box center [428, 105] width 19 height 9
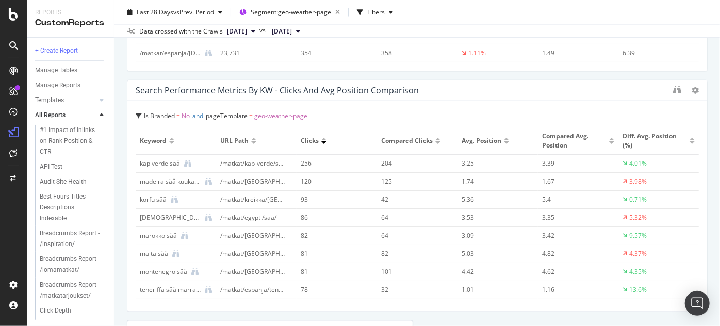
drag, startPoint x: 650, startPoint y: 210, endPoint x: 702, endPoint y: 251, distance: 66.4
click at [706, 207] on div "Weather page migration Weather page migration TUI FI Clone Email Scheduled Expo…" at bounding box center [416, 163] width 605 height 326
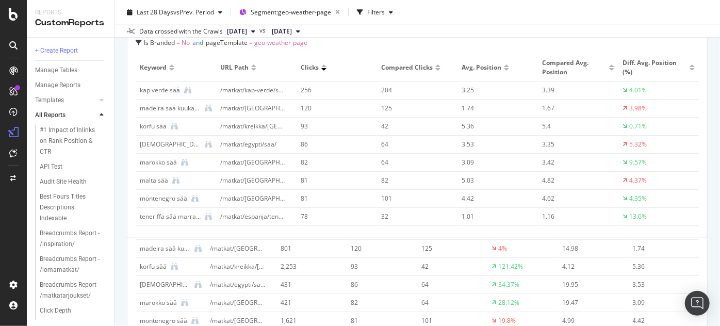
scroll to position [2522, 0]
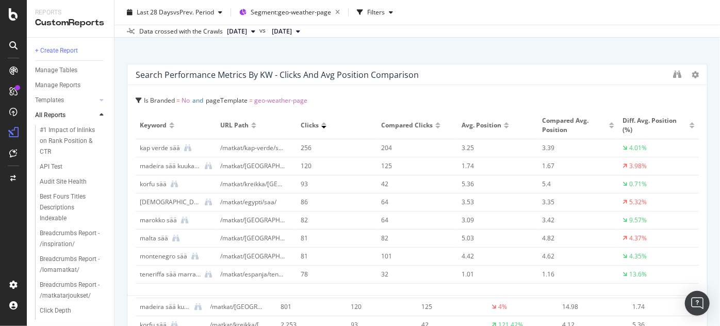
drag, startPoint x: 621, startPoint y: 130, endPoint x: 599, endPoint y: 89, distance: 46.6
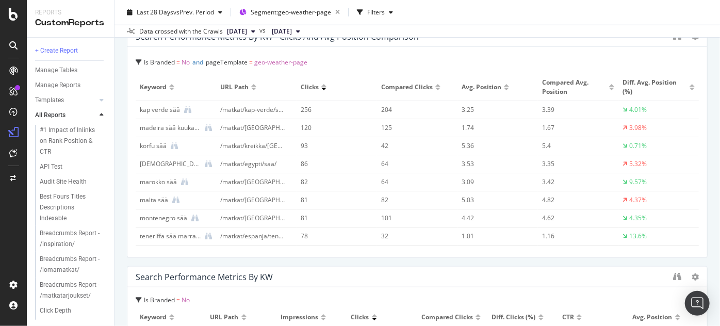
scroll to position [0, 0]
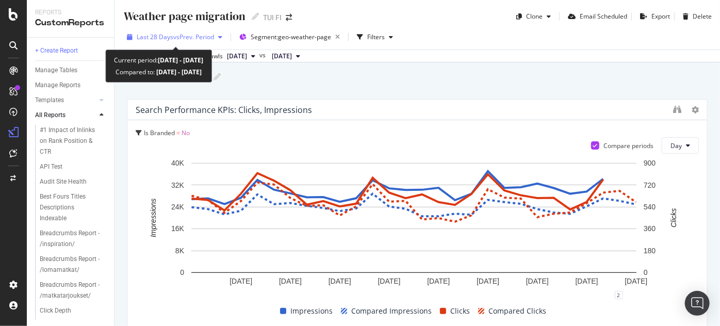
click at [222, 36] on icon "button" at bounding box center [220, 37] width 4 height 6
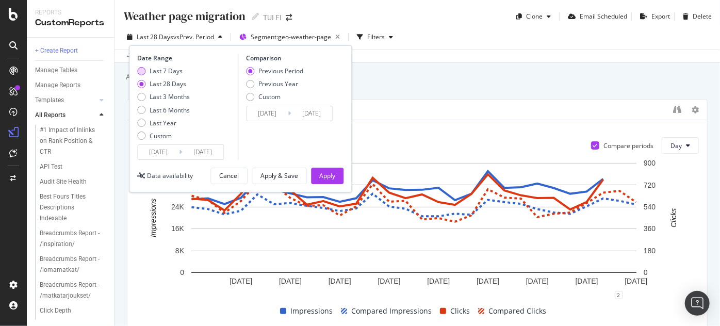
click at [174, 69] on div "Last 7 Days" at bounding box center [165, 70] width 33 height 9
type input "2025/10/08"
type input "2025/10/01"
type input "2025/10/07"
click at [176, 82] on div "Last 28 Days" at bounding box center [167, 83] width 37 height 9
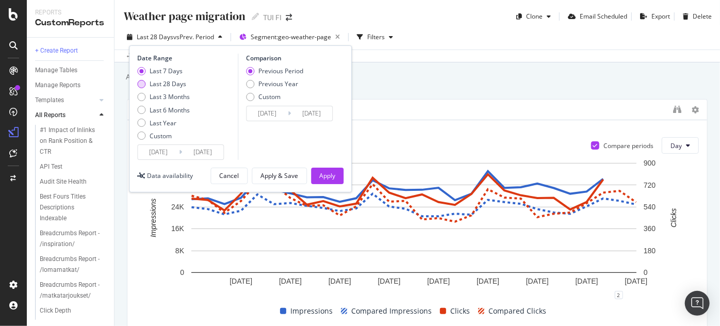
type input "2025/09/17"
type input "2025/08/20"
type input "2025/09/16"
click at [252, 82] on div "Previous Year" at bounding box center [250, 84] width 8 height 8
type input "2024/09/18"
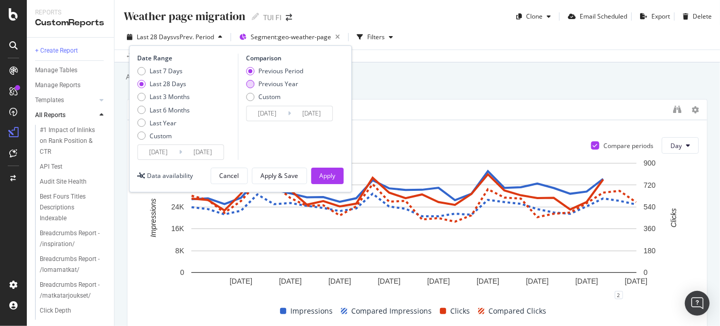
type input "2024/10/15"
click at [331, 173] on div "Apply" at bounding box center [327, 175] width 16 height 9
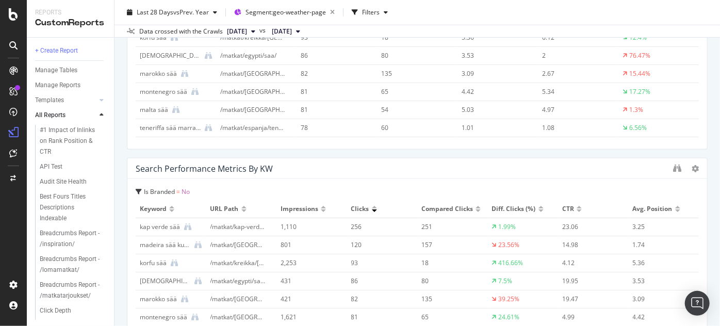
scroll to position [2575, 0]
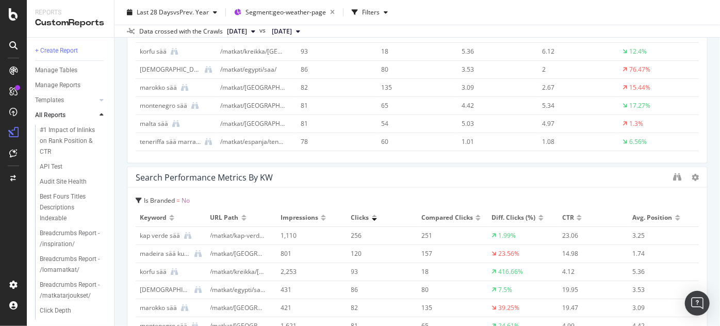
drag, startPoint x: 606, startPoint y: 156, endPoint x: 609, endPoint y: 162, distance: 6.5
click at [609, 162] on div "Is Branded = No and pageTemplate = geo-weather-page Keyword URL Path Clicks Com…" at bounding box center [416, 58] width 579 height 210
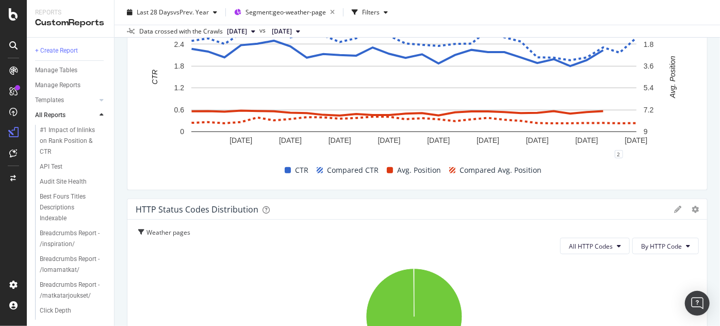
scroll to position [0, 0]
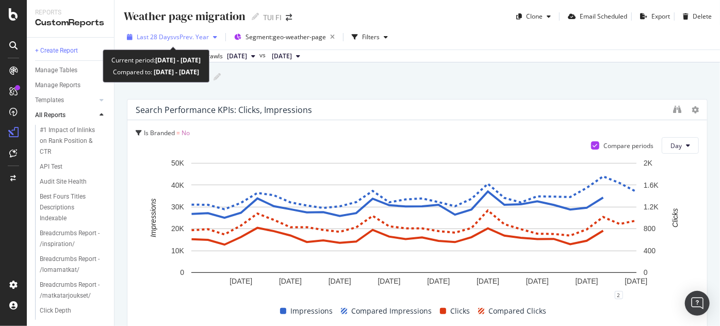
click at [219, 35] on div "button" at bounding box center [215, 37] width 12 height 6
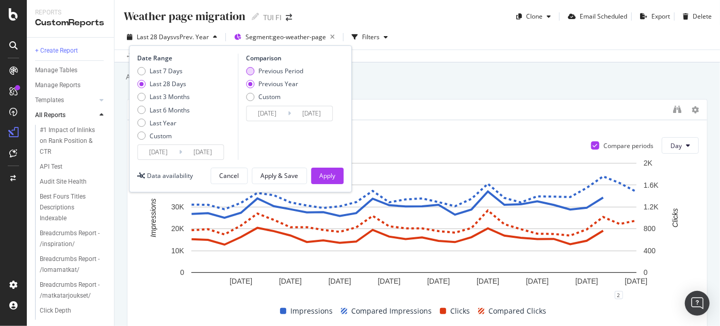
click at [255, 73] on div "Previous Period" at bounding box center [274, 70] width 57 height 9
type input "2025/08/20"
type input "2025/09/16"
click at [338, 176] on button "Apply" at bounding box center [327, 176] width 32 height 16
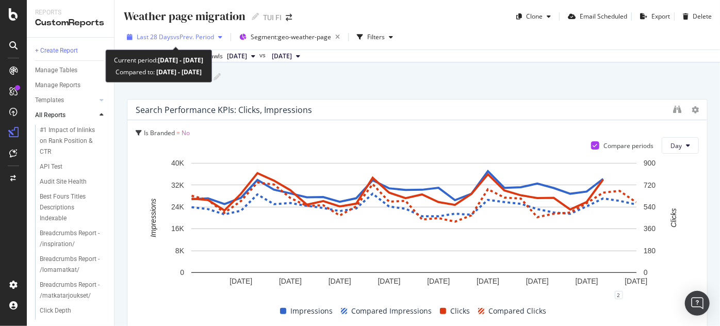
click at [212, 36] on span "vs Prev. Period" at bounding box center [193, 36] width 41 height 9
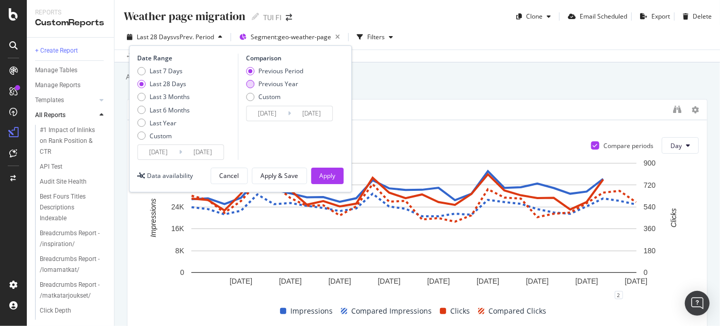
click at [272, 81] on div "Previous Year" at bounding box center [278, 83] width 40 height 9
type input "2024/09/18"
type input "2024/10/15"
click at [328, 173] on div "Apply" at bounding box center [327, 175] width 16 height 9
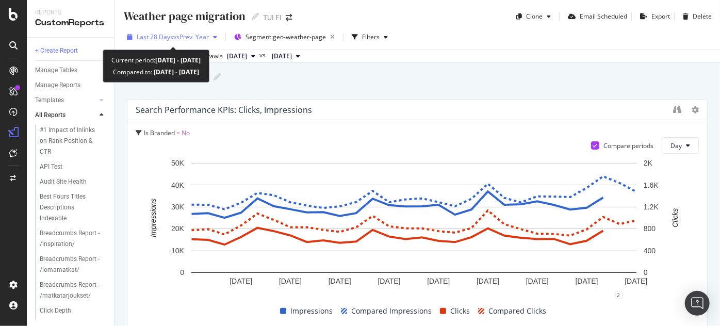
click at [217, 37] on icon "button" at bounding box center [215, 37] width 4 height 6
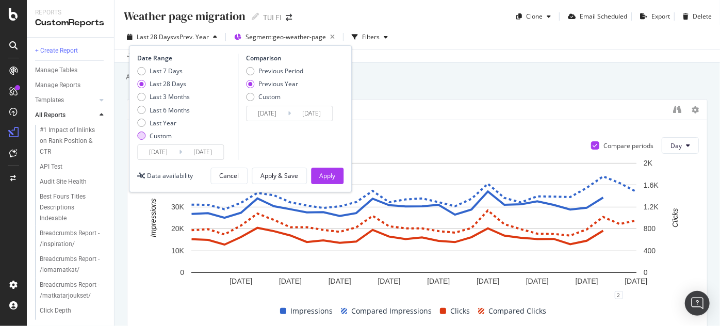
click at [160, 136] on div "Custom" at bounding box center [160, 135] width 22 height 9
click at [159, 150] on input "2025/09/17" at bounding box center [158, 152] width 41 height 14
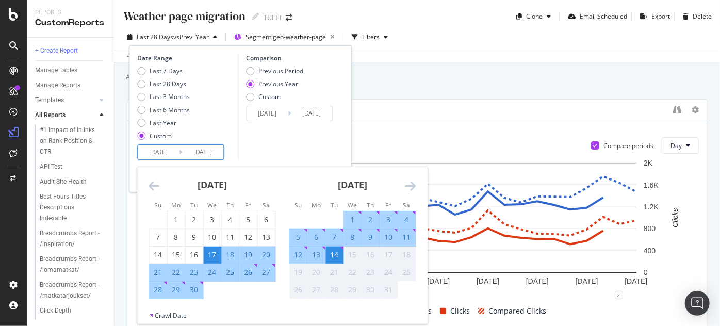
click at [213, 146] on input "2025/10/14" at bounding box center [202, 152] width 41 height 14
click at [299, 257] on div "12" at bounding box center [298, 254] width 18 height 10
type input "2025/10/12"
type input "2024/10/13"
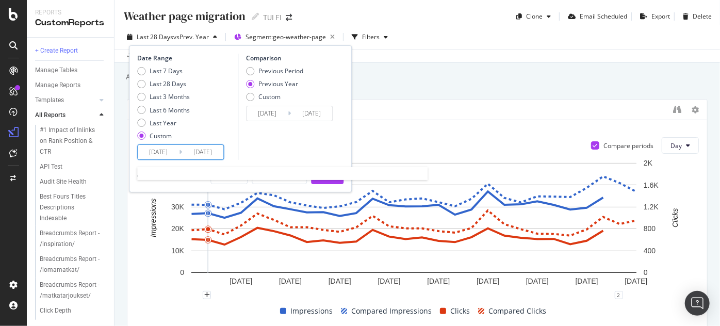
click at [167, 152] on input "2025/09/17" at bounding box center [158, 152] width 41 height 14
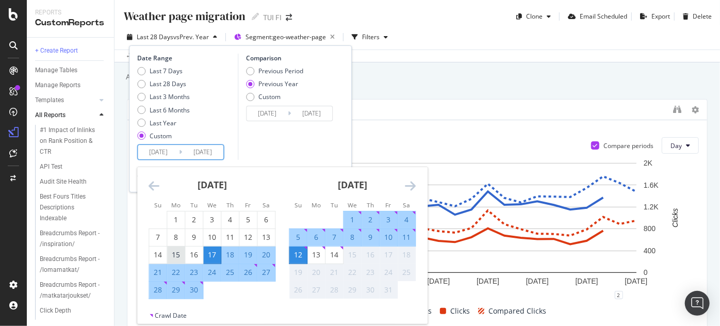
click at [176, 252] on div "15" at bounding box center [176, 254] width 18 height 10
type input "2025/09/15"
type input "2024/09/16"
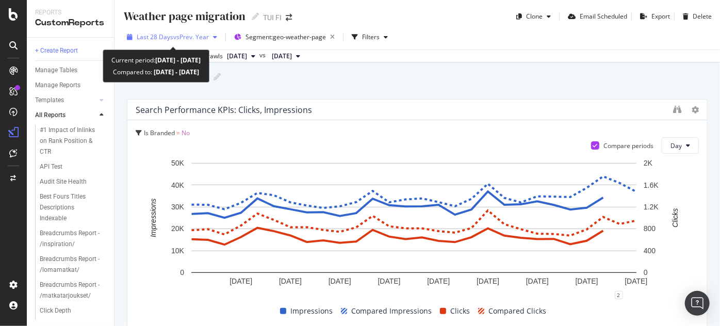
click at [187, 37] on span "vs Prev. Year" at bounding box center [191, 36] width 36 height 9
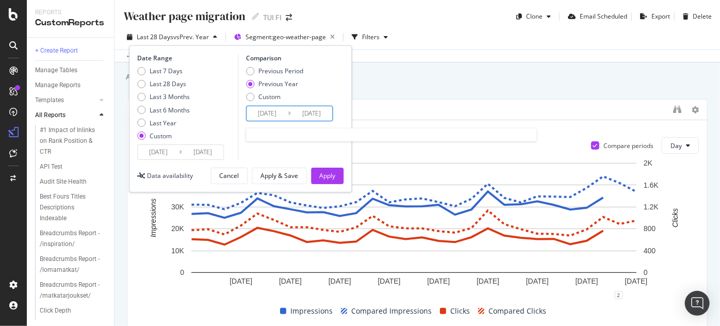
click at [269, 112] on input "2024/09/16" at bounding box center [266, 113] width 41 height 14
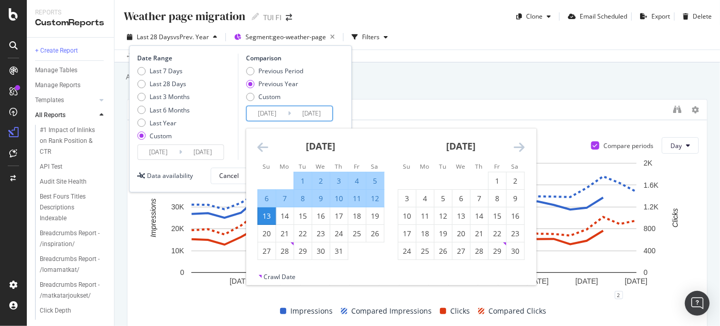
click at [267, 144] on icon "Move backward to switch to the previous month." at bounding box center [262, 147] width 11 height 12
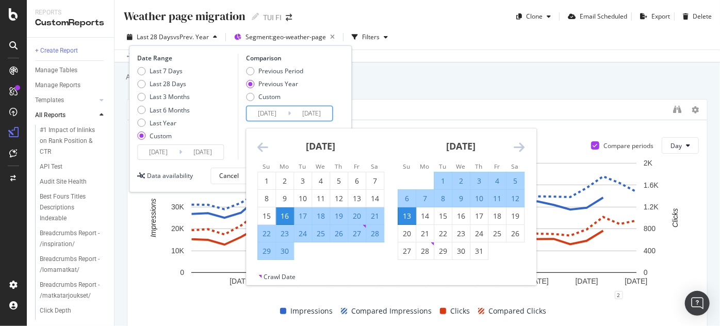
click at [321, 217] on div "18" at bounding box center [321, 216] width 18 height 10
type input "2024/09/18"
click at [423, 211] on div "14" at bounding box center [425, 216] width 18 height 10
type input "2024/10/14"
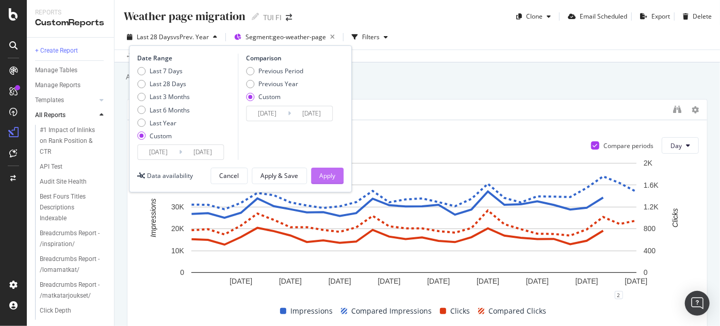
click at [333, 173] on div "Apply" at bounding box center [327, 175] width 16 height 9
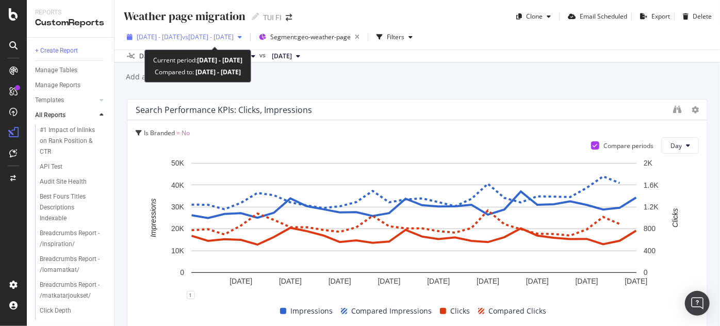
click at [234, 34] on span "vs 2024 Sep. 18th - Oct. 14th" at bounding box center [208, 36] width 52 height 9
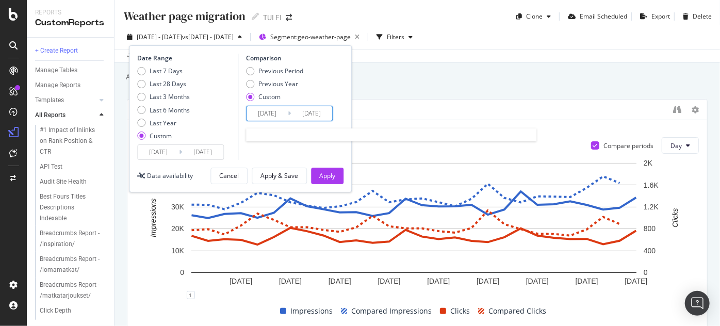
click at [322, 112] on input "2024/10/14" at bounding box center [311, 113] width 41 height 14
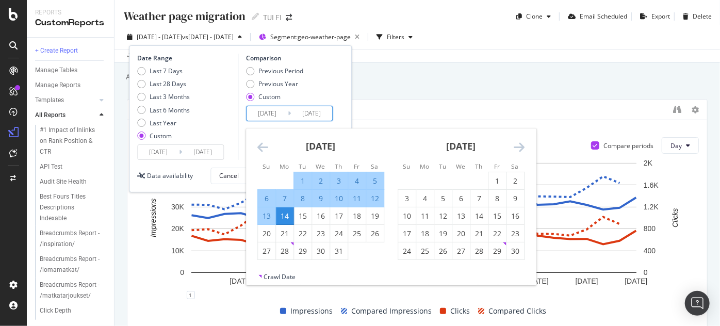
click at [269, 212] on div "13" at bounding box center [267, 216] width 18 height 10
type input "2024/10/13"
click at [277, 113] on input "2024/09/18" at bounding box center [266, 113] width 41 height 14
click at [260, 145] on icon "Move backward to switch to the previous month." at bounding box center [262, 147] width 11 height 12
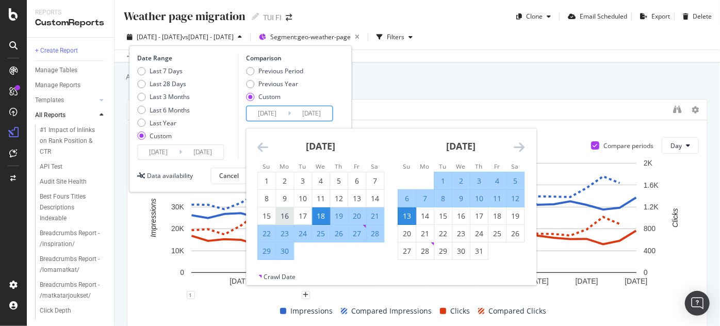
click at [281, 217] on div "16" at bounding box center [285, 216] width 18 height 10
type input "2024/09/16"
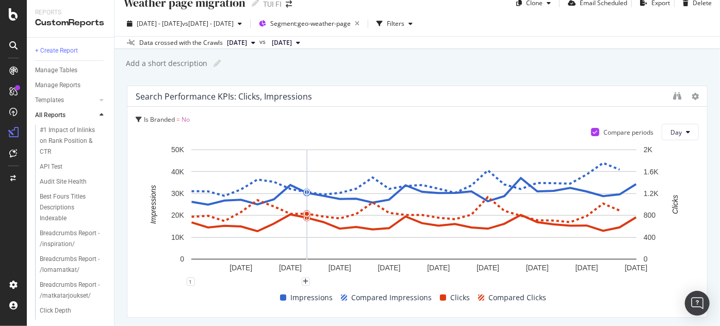
scroll to position [22, 0]
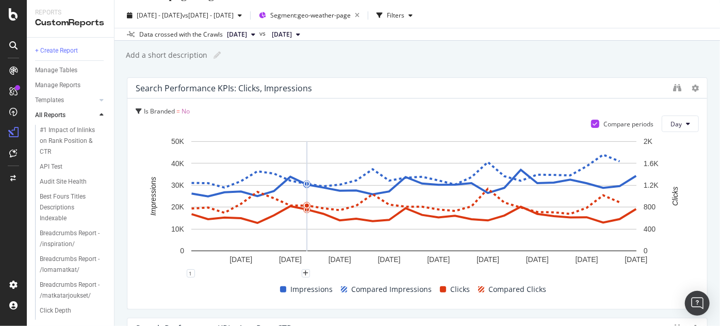
click at [292, 36] on span "[DATE]" at bounding box center [282, 34] width 20 height 9
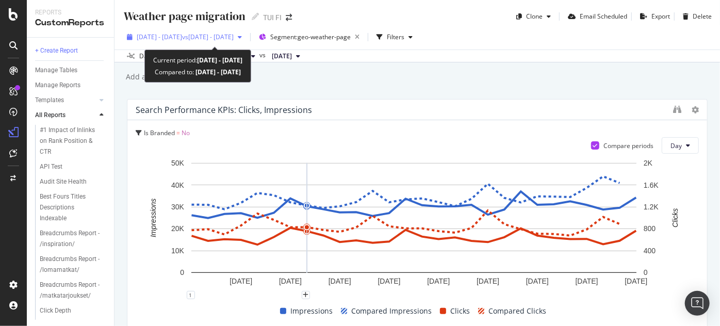
click at [234, 35] on span "vs 2024 Sep. 18th - Oct. 14th" at bounding box center [208, 36] width 52 height 9
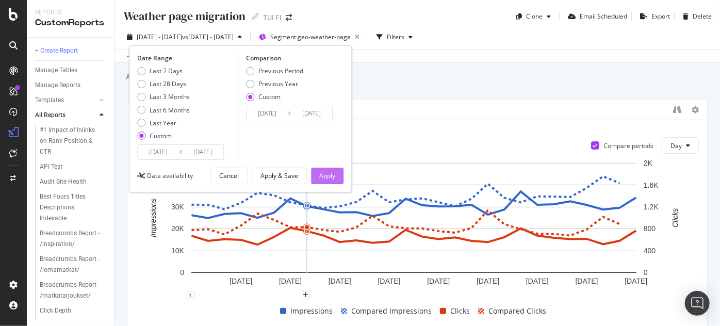
click at [321, 177] on div "Apply" at bounding box center [327, 175] width 16 height 9
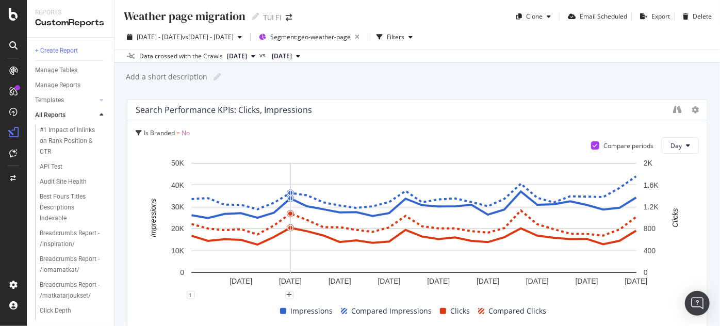
click at [710, 92] on div "Weather page migration Weather page migration TUI FI Clone Email Scheduled Expo…" at bounding box center [416, 163] width 605 height 326
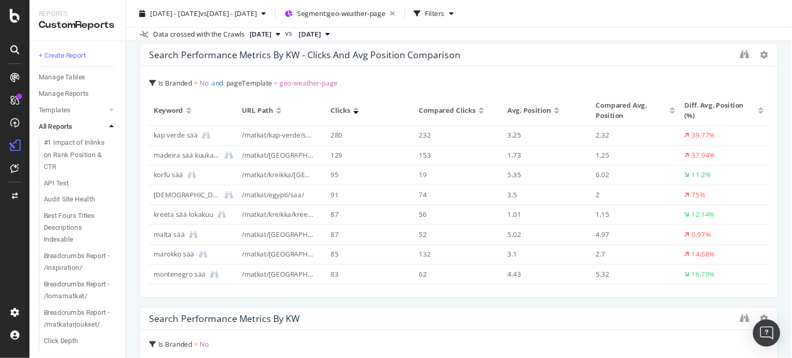
scroll to position [2458, 0]
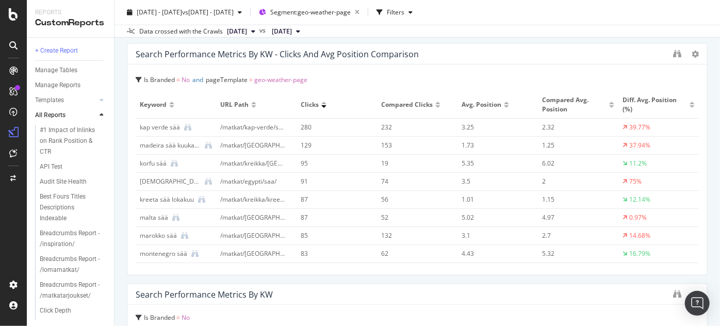
click at [673, 57] on div at bounding box center [677, 54] width 8 height 10
click at [673, 55] on icon "binoculars" at bounding box center [677, 53] width 8 height 8
click at [665, 50] on div "Search Performance Metrics by KW - Clicks and Avg position comparison" at bounding box center [416, 54] width 579 height 21
click at [673, 53] on icon "binoculars" at bounding box center [677, 53] width 8 height 8
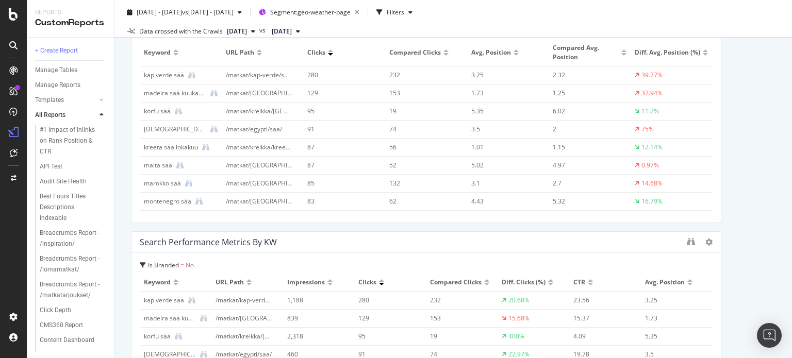
scroll to position [2501, 0]
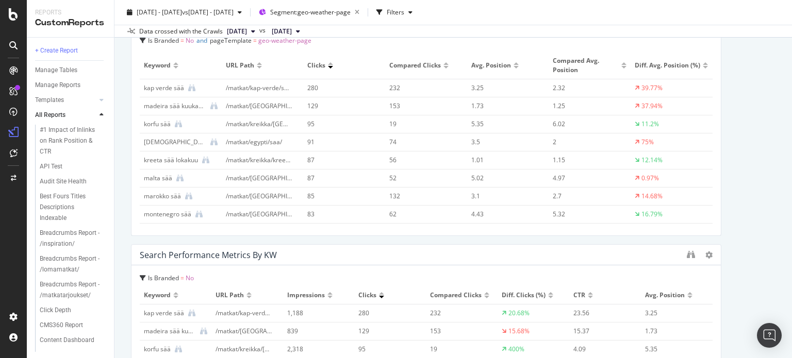
click at [443, 66] on div at bounding box center [445, 67] width 5 height 3
click at [443, 62] on div at bounding box center [445, 63] width 5 height 3
click at [443, 66] on div at bounding box center [445, 67] width 5 height 3
click at [328, 66] on div at bounding box center [330, 67] width 5 height 3
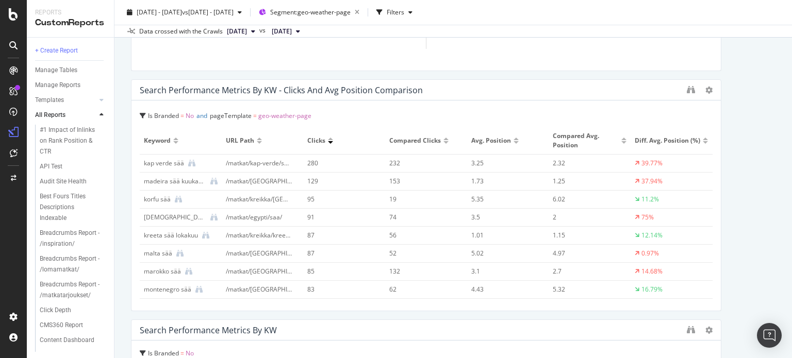
scroll to position [2431, 0]
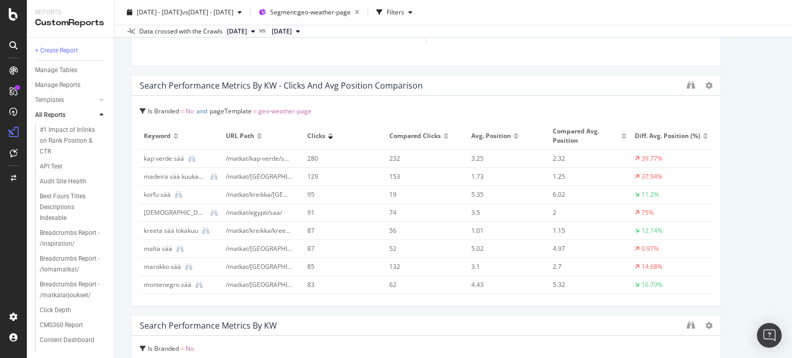
click at [300, 30] on icon at bounding box center [298, 31] width 4 height 6
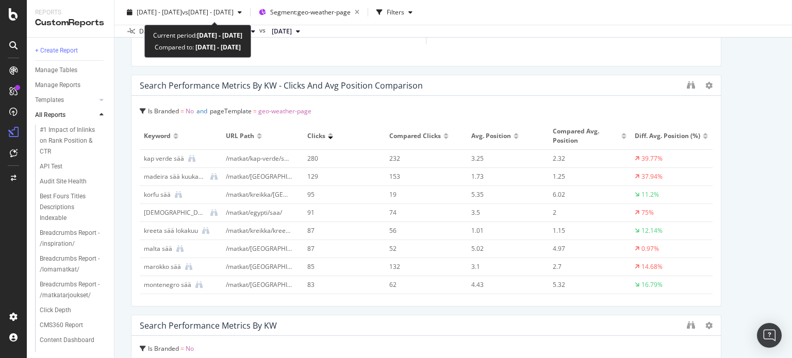
drag, startPoint x: 151, startPoint y: 33, endPoint x: 280, endPoint y: 48, distance: 130.8
click at [251, 48] on div "Current period: 2025 Sep. 15th - Oct. 12th Compared to: 2024 Sep. 16th - Oct. 1…" at bounding box center [197, 41] width 107 height 33
copy div "Current period: 2025 Sep. 15th - Oct. 12th Compared to: 2024 Sep. 16th - Oct. 1…"
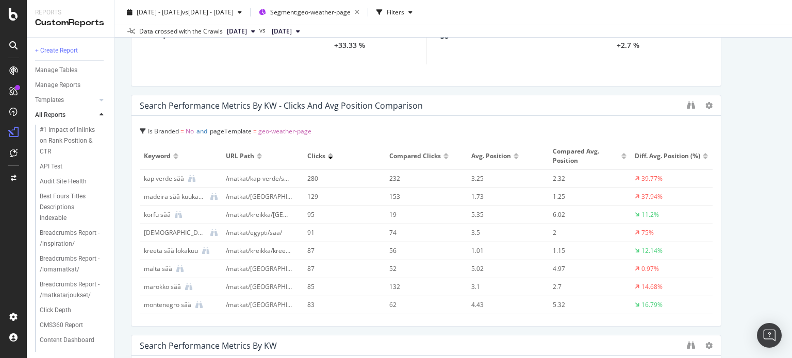
scroll to position [0, 0]
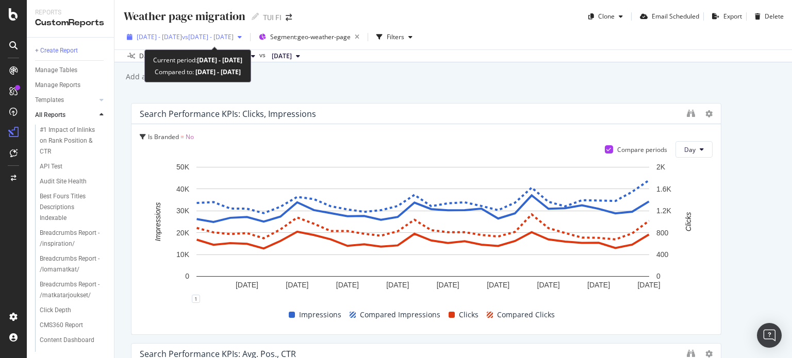
click at [234, 39] on span "vs 2024 Sep. 16th - Oct. 13th" at bounding box center [208, 36] width 52 height 9
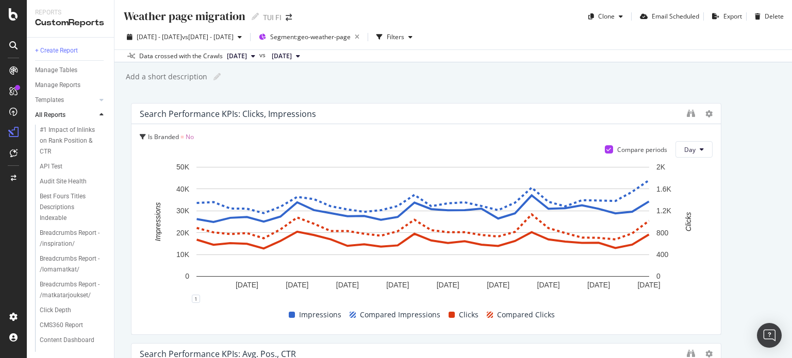
click at [431, 88] on div "Weather page migration Weather page migration TUI FI Clone Email Scheduled Expo…" at bounding box center [452, 179] width 677 height 358
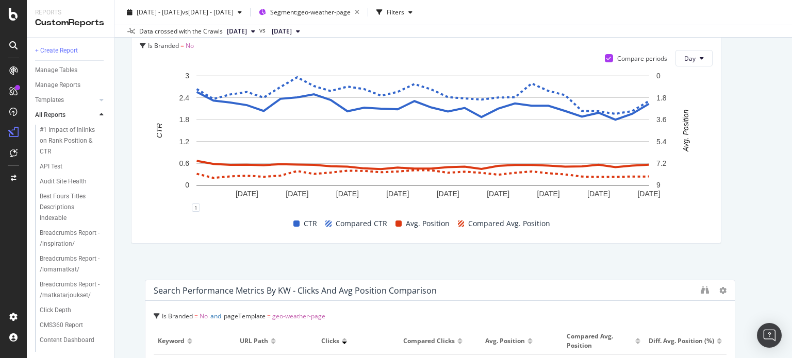
scroll to position [334, 0]
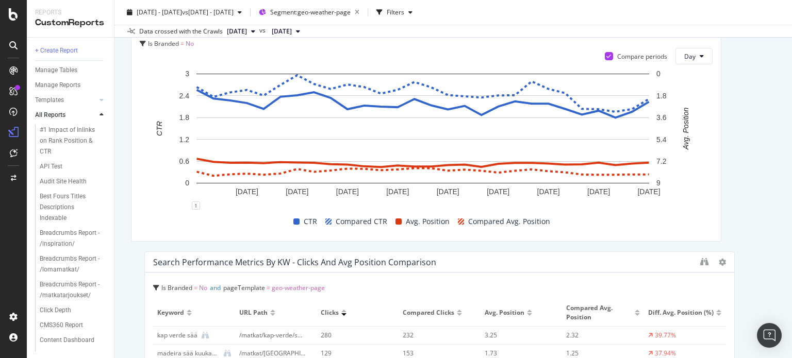
drag, startPoint x: 650, startPoint y: 223, endPoint x: 784, endPoint y: 0, distance: 260.2
click at [663, 261] on div "Search Performance Metrics by KW - Clicks and Avg position comparison" at bounding box center [424, 262] width 542 height 10
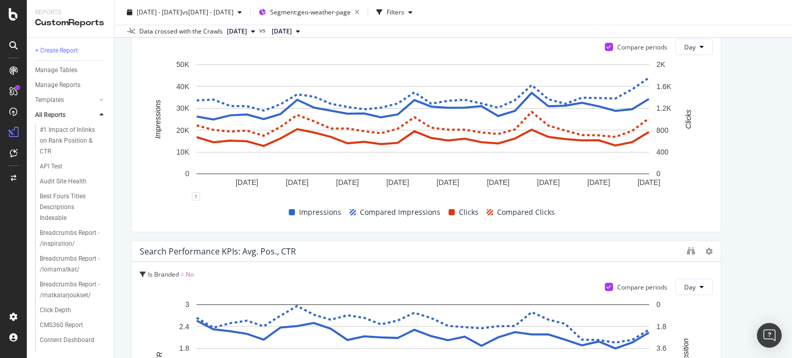
scroll to position [111, 0]
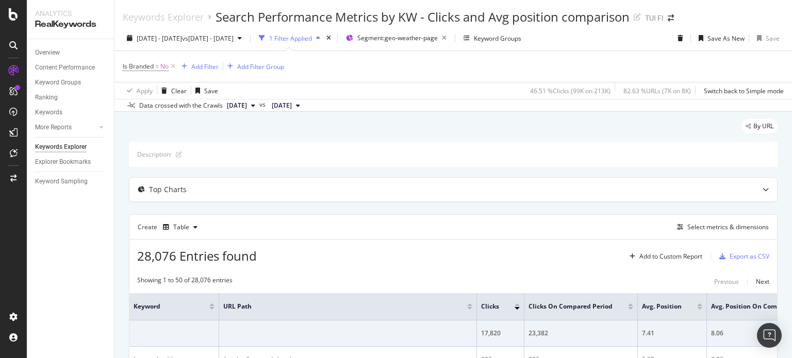
drag, startPoint x: 722, startPoint y: 69, endPoint x: 791, endPoint y: 68, distance: 69.6
click at [719, 68] on div "Keywords Explorer Search Performance Metrics by KW - Clicks and Avg position co…" at bounding box center [452, 179] width 677 height 358
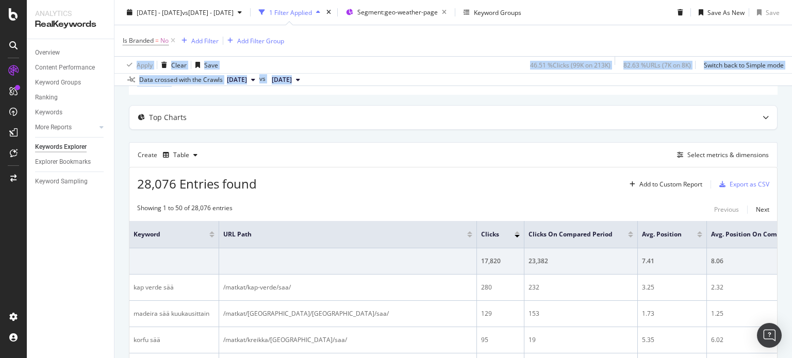
scroll to position [74, 0]
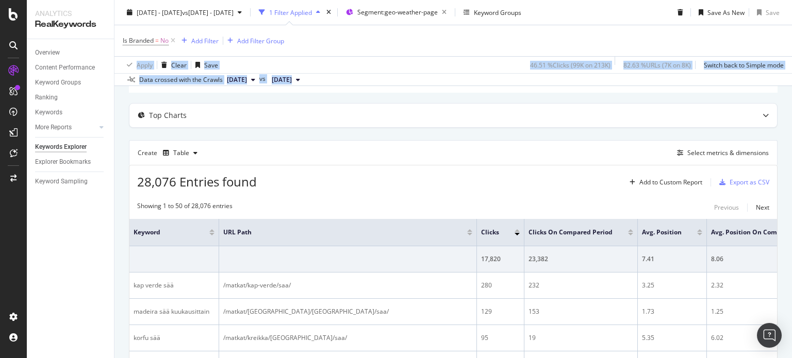
drag, startPoint x: 791, startPoint y: 68, endPoint x: 791, endPoint y: 82, distance: 14.4
click at [719, 82] on div "Keywords Explorer Search Performance Metrics by KW - Clicks and Avg position co…" at bounding box center [452, 179] width 677 height 358
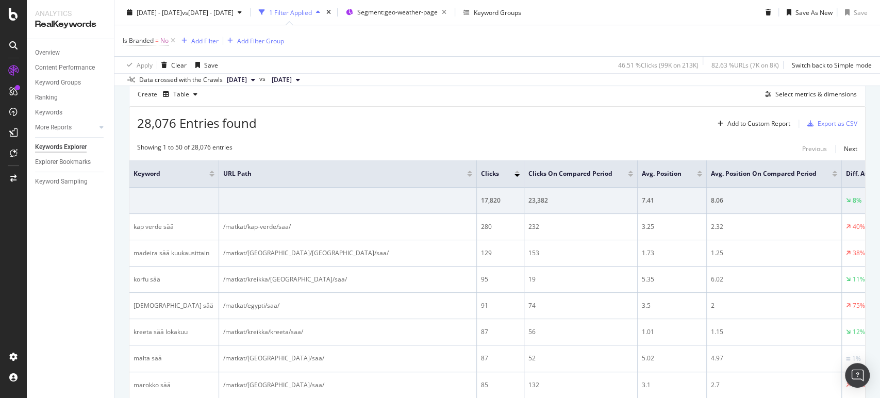
scroll to position [131, 0]
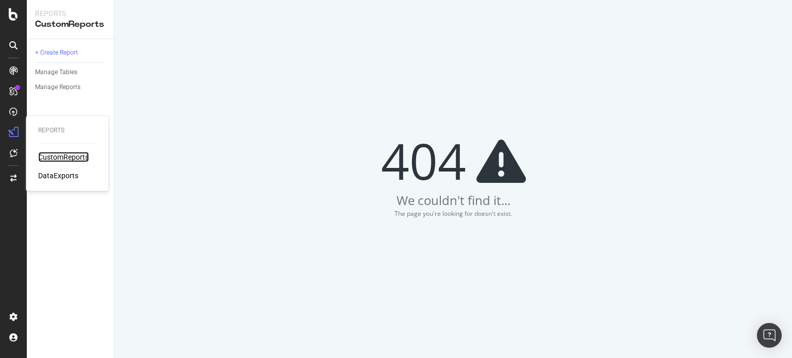
click at [47, 161] on div "CustomReports" at bounding box center [63, 157] width 51 height 10
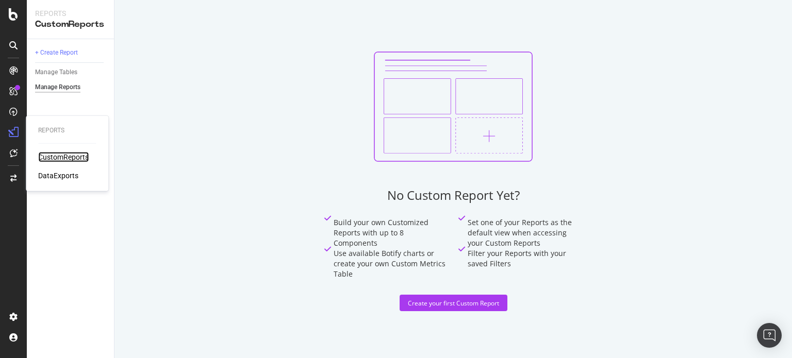
click at [52, 154] on div "CustomReports" at bounding box center [63, 157] width 51 height 10
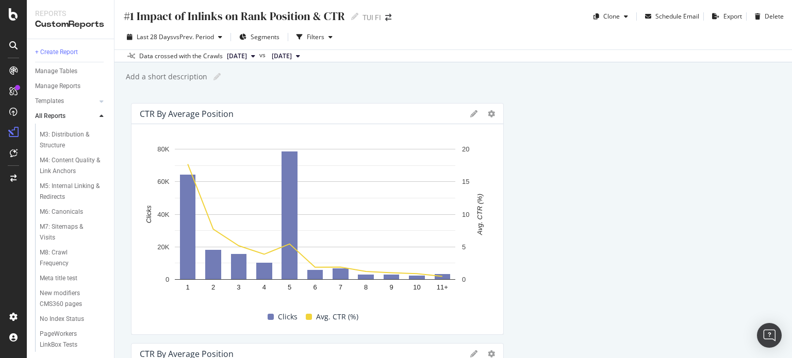
scroll to position [719, 0]
click at [60, 336] on div "Weather page migration" at bounding box center [69, 339] width 58 height 22
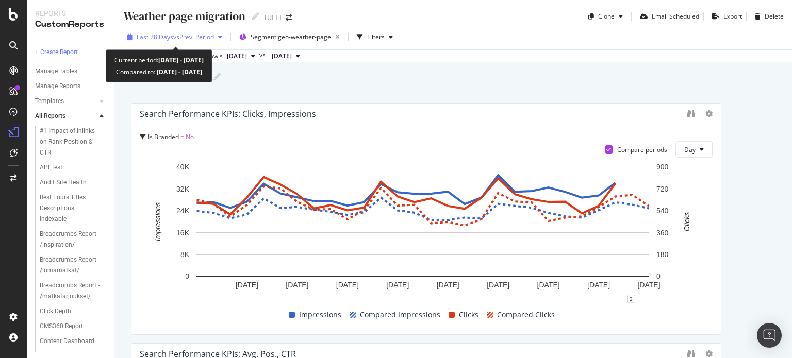
click at [204, 32] on span "vs Prev. Period" at bounding box center [193, 36] width 41 height 9
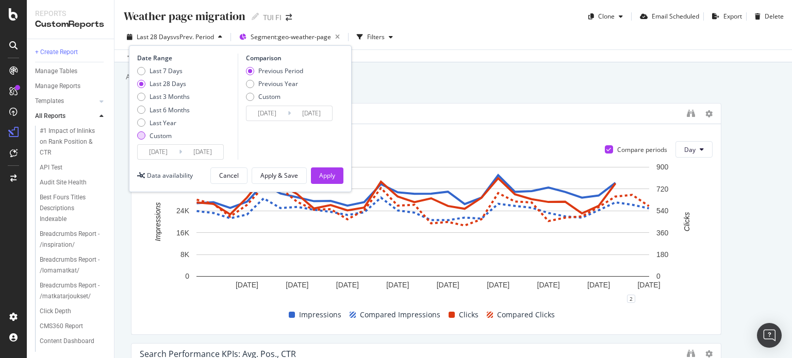
click at [165, 136] on div "Custom" at bounding box center [160, 135] width 22 height 9
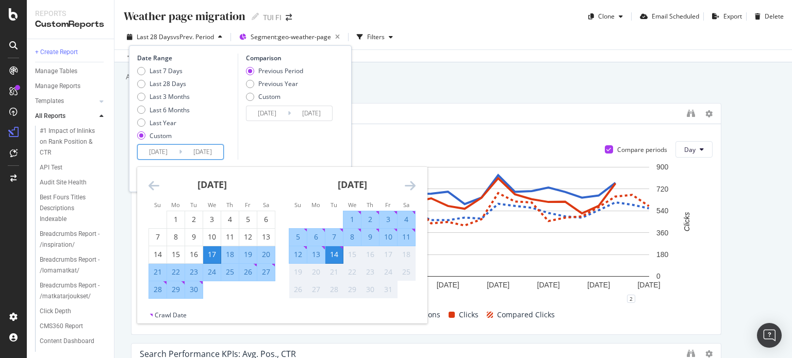
click at [165, 148] on input "2025/09/17" at bounding box center [158, 152] width 41 height 14
click at [176, 249] on div "15" at bounding box center [176, 254] width 18 height 10
type input "2025/09/15"
type input "2025/08/16"
type input "2025/09/14"
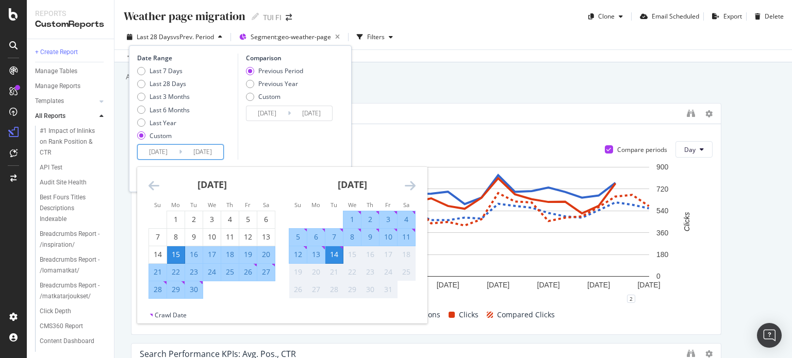
click at [297, 252] on div "12" at bounding box center [298, 254] width 18 height 10
type input "2025/10/12"
type input "2025/08/18"
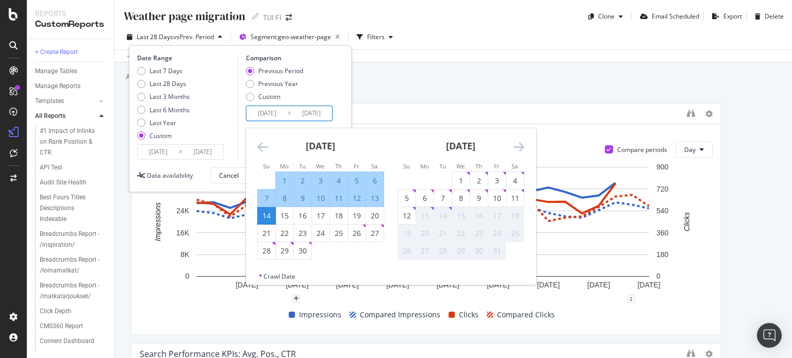
click at [282, 111] on input "2025/08/18" at bounding box center [266, 113] width 41 height 14
click at [273, 100] on div "Custom" at bounding box center [269, 96] width 22 height 9
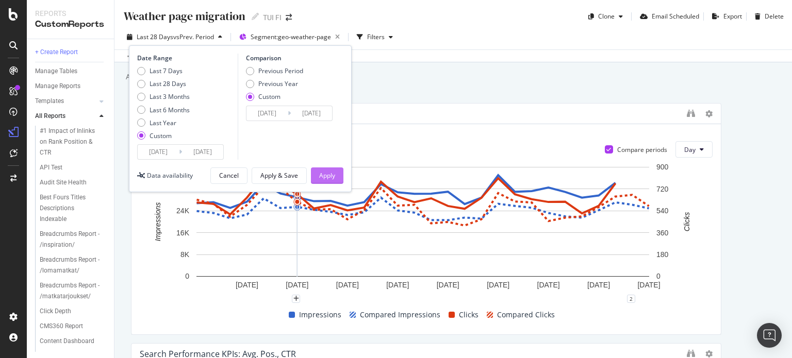
click at [336, 178] on button "Apply" at bounding box center [327, 176] width 32 height 16
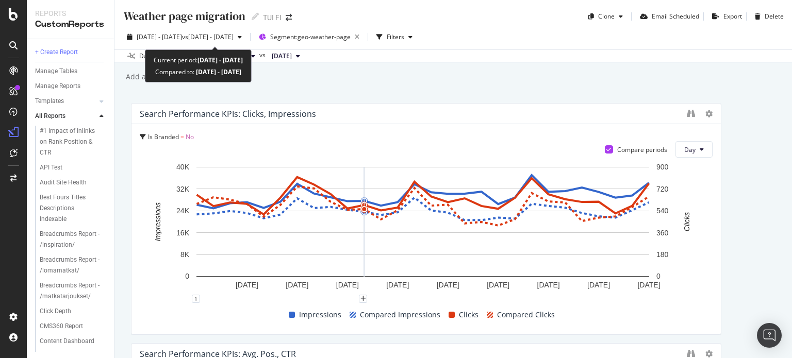
drag, startPoint x: 277, startPoint y: 70, endPoint x: 154, endPoint y: 57, distance: 123.9
click at [154, 57] on div "Current period: 2025 Sep. 15th - Oct. 12th Compared to: 2025 Aug. 18th - Sep. 1…" at bounding box center [198, 65] width 107 height 33
copy div "Current period: 2025 Sep. 15th - Oct. 12th Compared to: 2025 Aug. 18th - Sep. 1…"
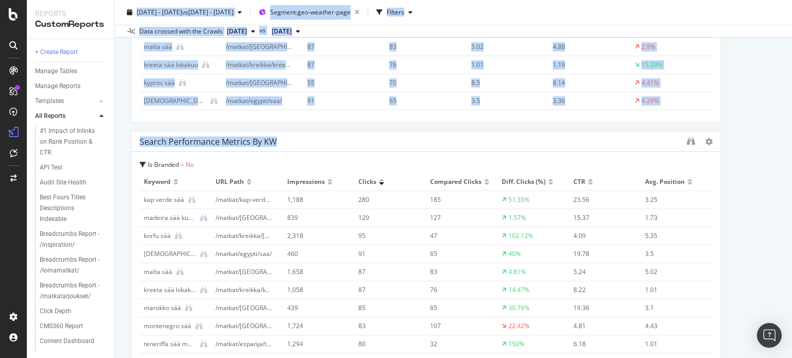
scroll to position [2526, 0]
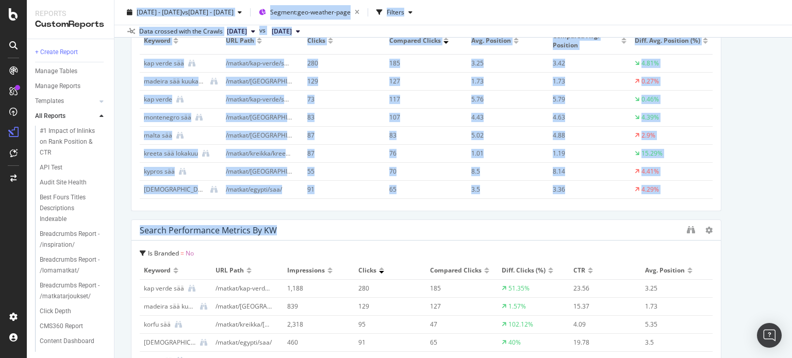
drag, startPoint x: 791, startPoint y: 19, endPoint x: 751, endPoint y: 265, distance: 249.7
click at [751, 265] on div "Weather page migration Weather page migration TUI FI Clone Email Scheduled Expo…" at bounding box center [452, 179] width 677 height 358
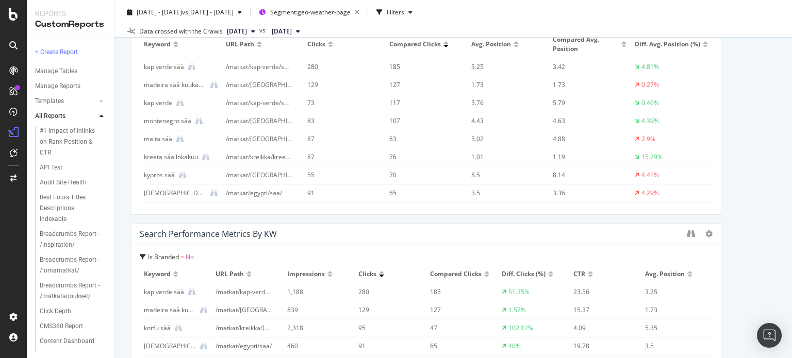
scroll to position [2489, 0]
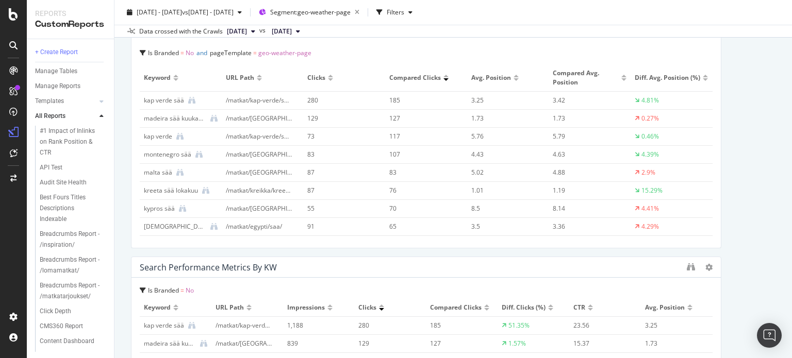
click at [790, 268] on div "Weather page migration Weather page migration TUI FI Clone Email Scheduled Expo…" at bounding box center [452, 179] width 677 height 358
click at [770, 241] on div "Weather page migration Weather page migration TUI FI Clone Email Scheduled Expo…" at bounding box center [452, 179] width 677 height 358
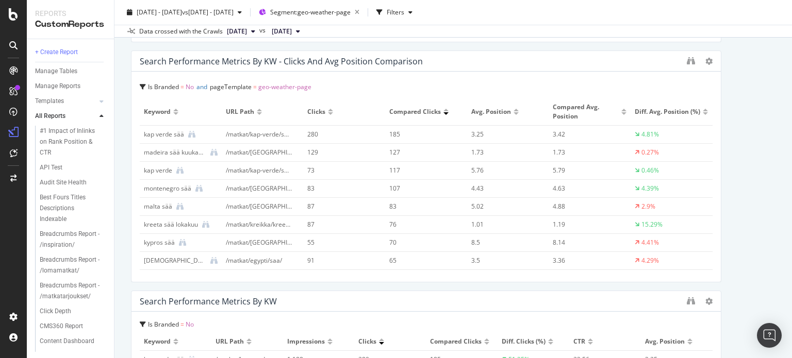
scroll to position [2451, 0]
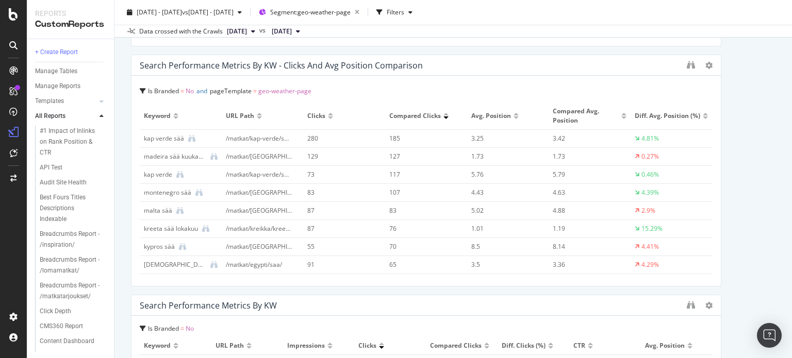
click at [678, 69] on div "Search Performance Metrics by KW - Clicks and Avg position comparison" at bounding box center [425, 65] width 589 height 21
click at [687, 68] on icon "binoculars" at bounding box center [691, 65] width 8 height 8
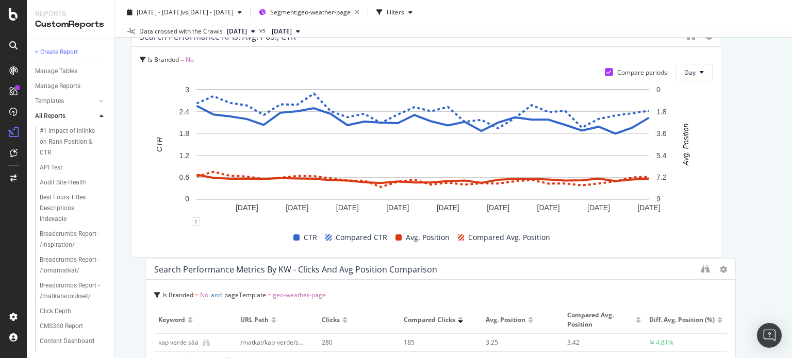
scroll to position [319, 0]
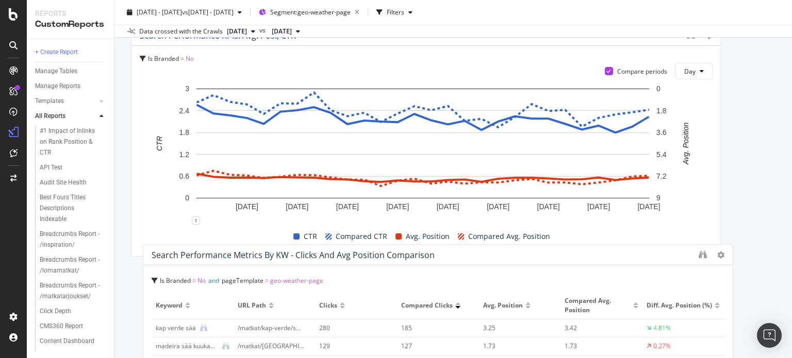
drag, startPoint x: 608, startPoint y: 230, endPoint x: 623, endPoint y: 275, distance: 47.3
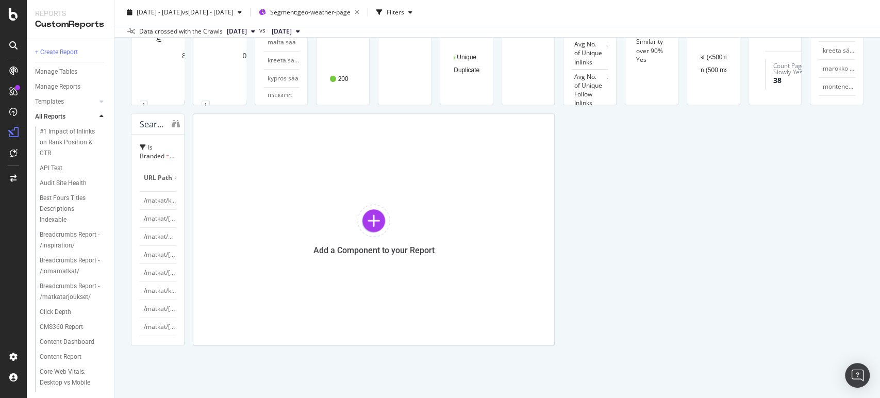
scroll to position [420, 0]
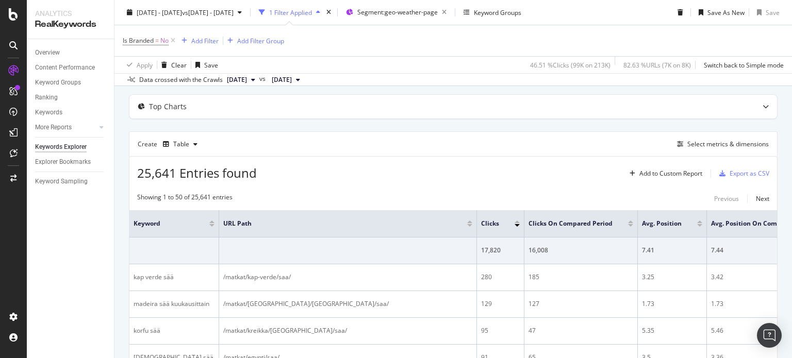
scroll to position [206, 0]
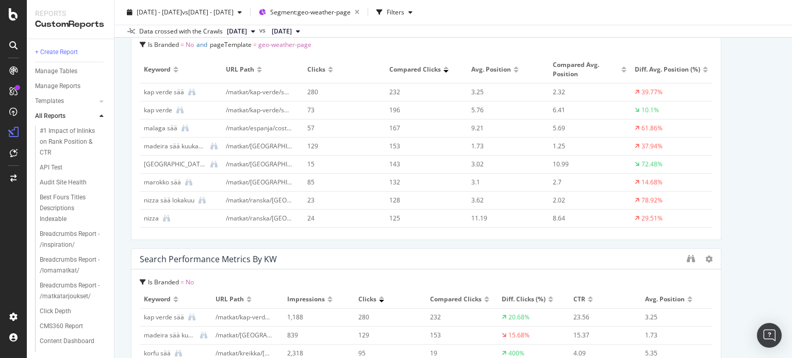
scroll to position [2463, 0]
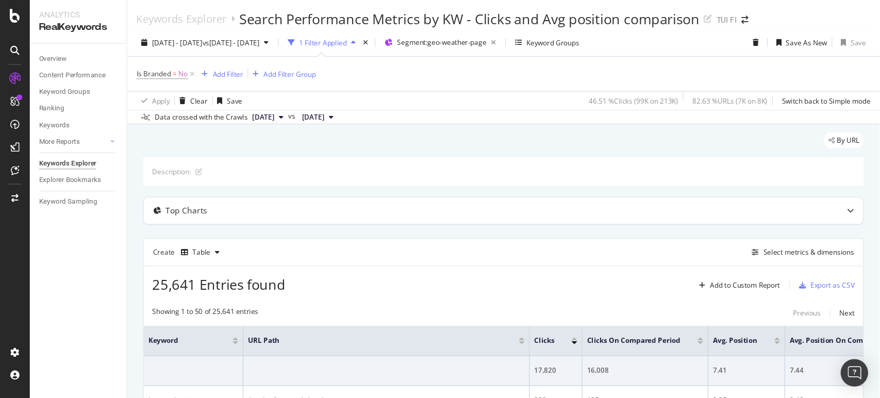
scroll to position [206, 0]
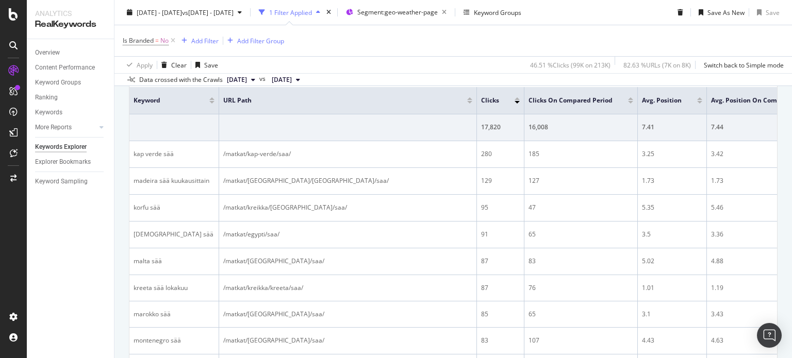
click at [791, 107] on div "Keywords Explorer Search Performance Metrics by KW - Clicks and Avg position co…" at bounding box center [452, 179] width 677 height 358
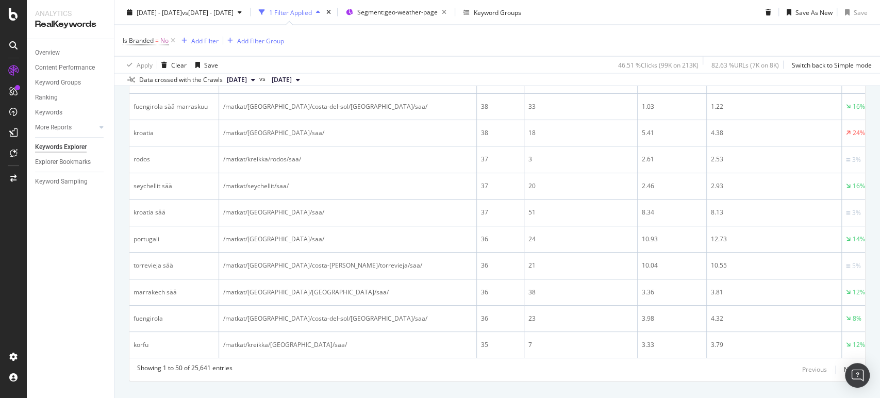
scroll to position [0, 0]
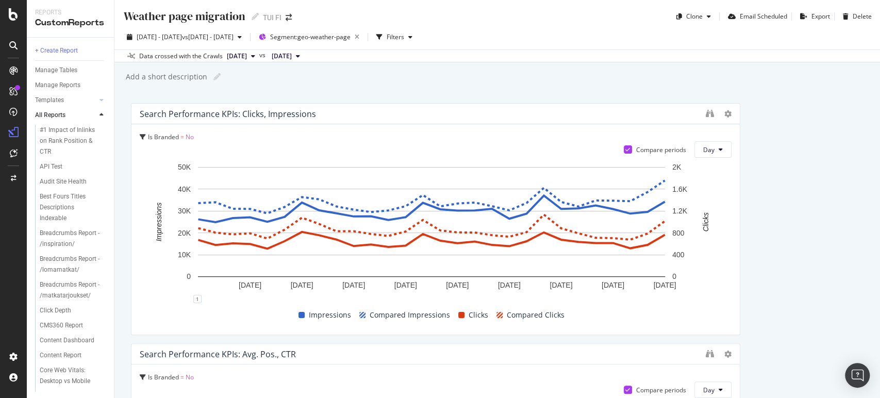
scroll to position [111, 0]
click at [56, 151] on div "Destination page migration" at bounding box center [69, 140] width 59 height 22
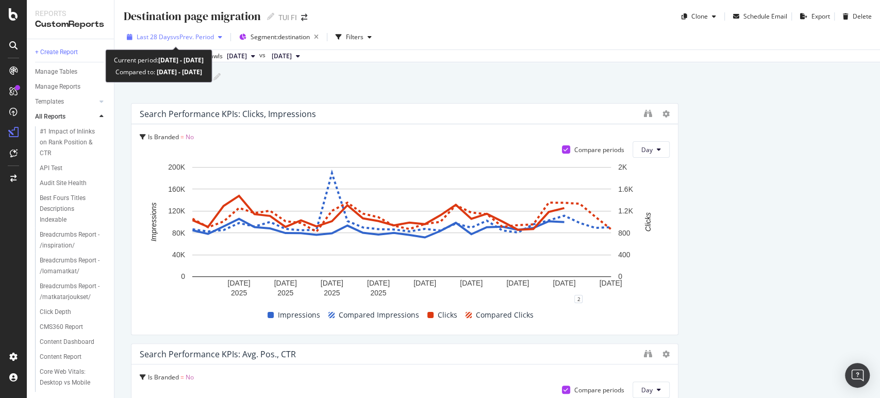
click at [152, 36] on span "Last 28 Days" at bounding box center [155, 36] width 37 height 9
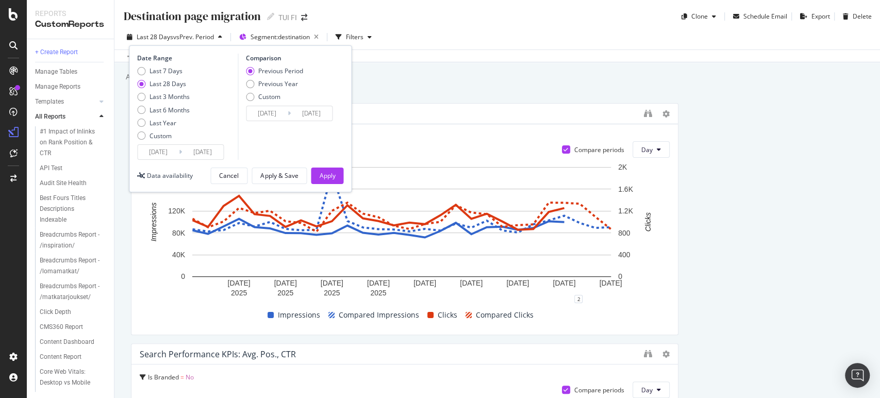
click at [256, 80] on div "Previous Year" at bounding box center [274, 83] width 57 height 9
type input "[DATE]"
click at [336, 177] on button "Apply" at bounding box center [327, 176] width 32 height 16
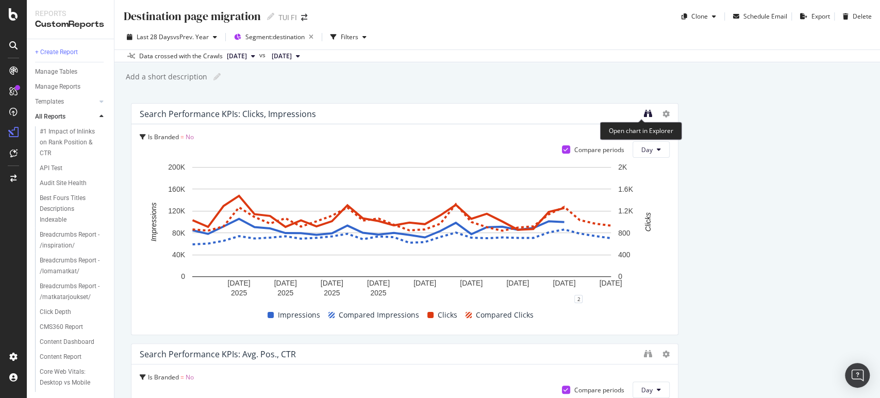
click at [644, 114] on icon "binoculars" at bounding box center [648, 113] width 8 height 8
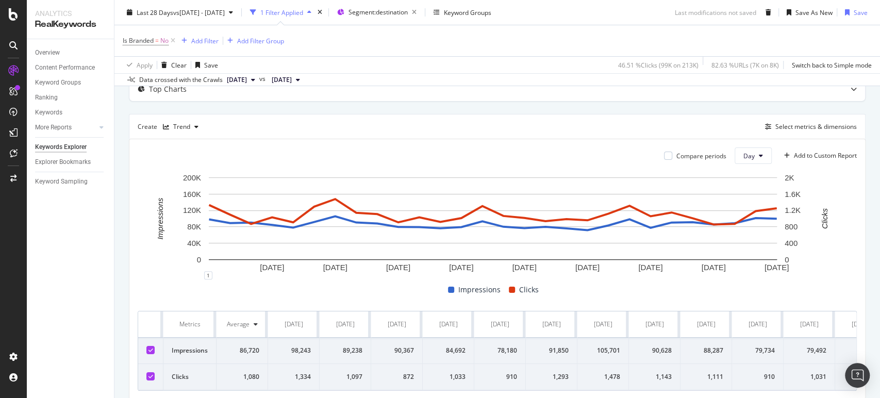
scroll to position [101, 0]
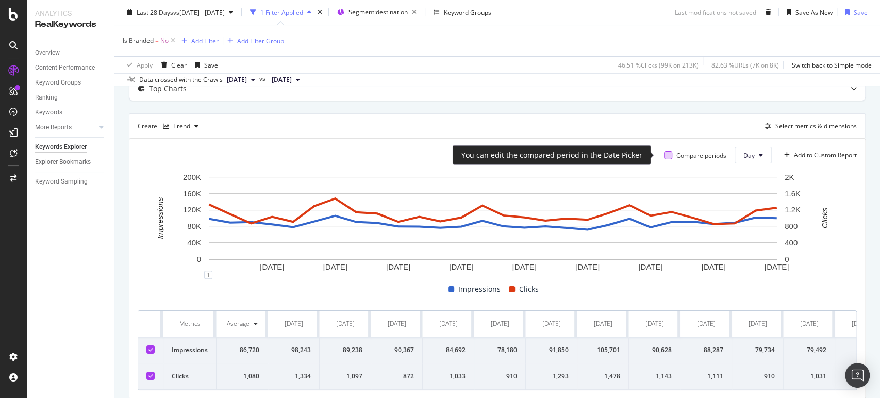
click at [664, 154] on div at bounding box center [668, 155] width 8 height 8
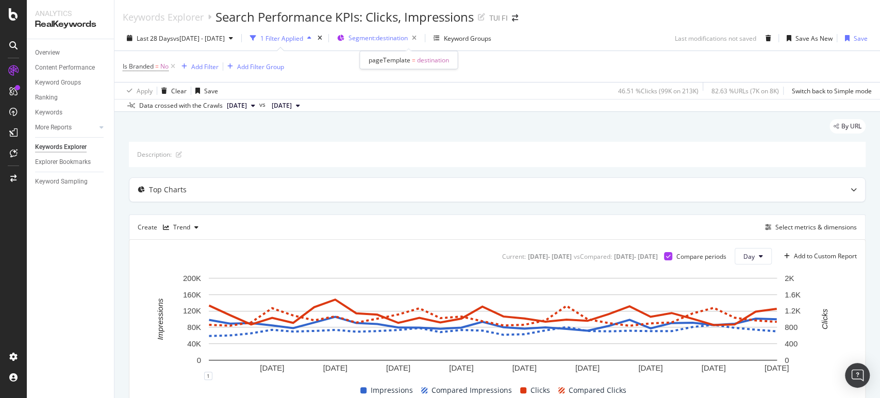
click at [408, 34] on span "Segment: destination" at bounding box center [377, 38] width 59 height 9
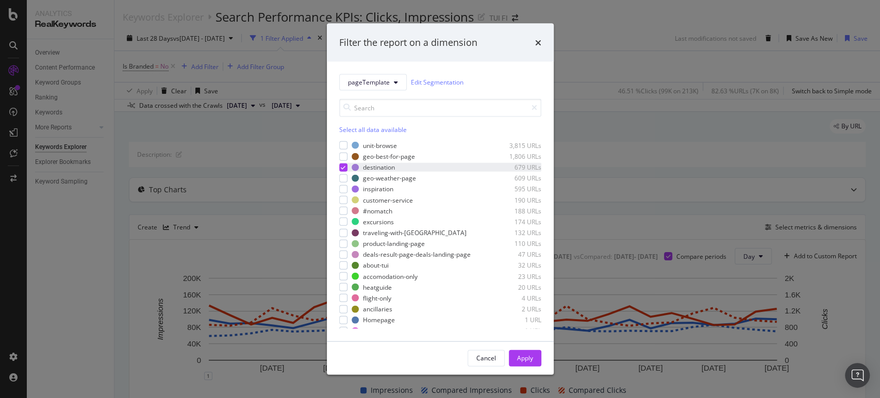
click at [344, 167] on icon "modal" at bounding box center [343, 166] width 5 height 5
click at [343, 144] on div "modal" at bounding box center [343, 145] width 8 height 8
click at [526, 351] on div "Apply" at bounding box center [525, 357] width 16 height 15
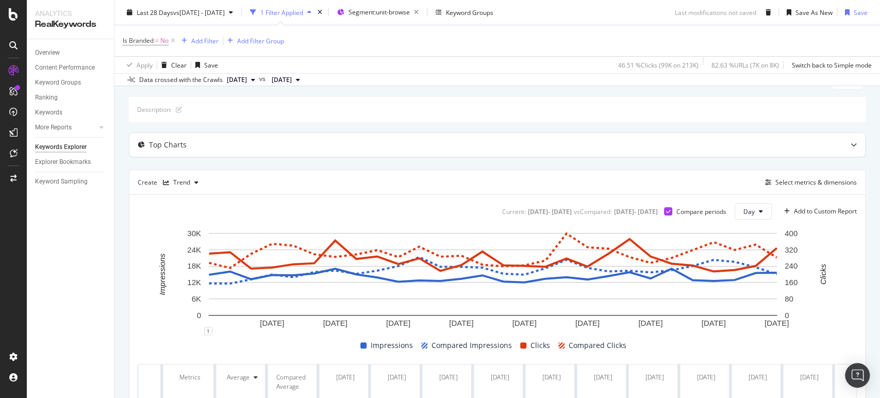
scroll to position [46, 0]
click at [851, 145] on icon at bounding box center [854, 144] width 6 height 6
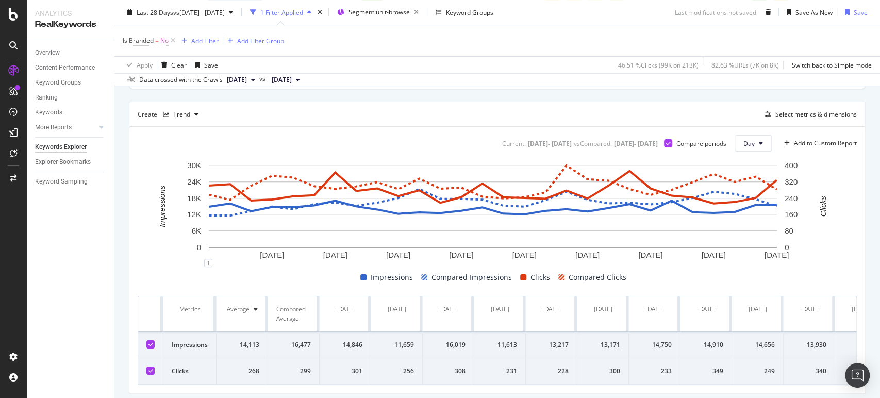
scroll to position [326, 0]
